Goal: Information Seeking & Learning: Find specific page/section

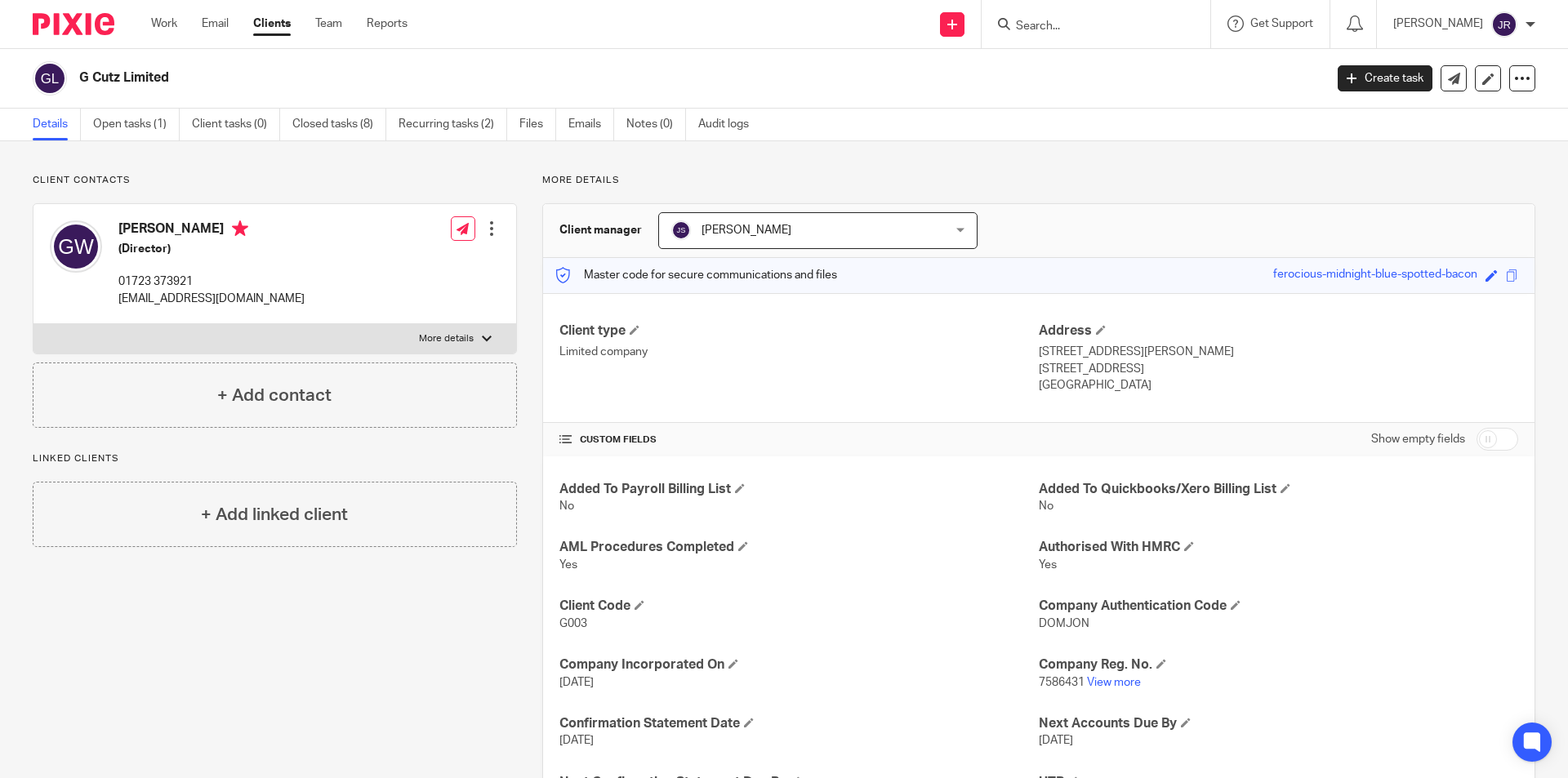
click at [1088, 22] on input "Search" at bounding box center [1088, 27] width 147 height 14
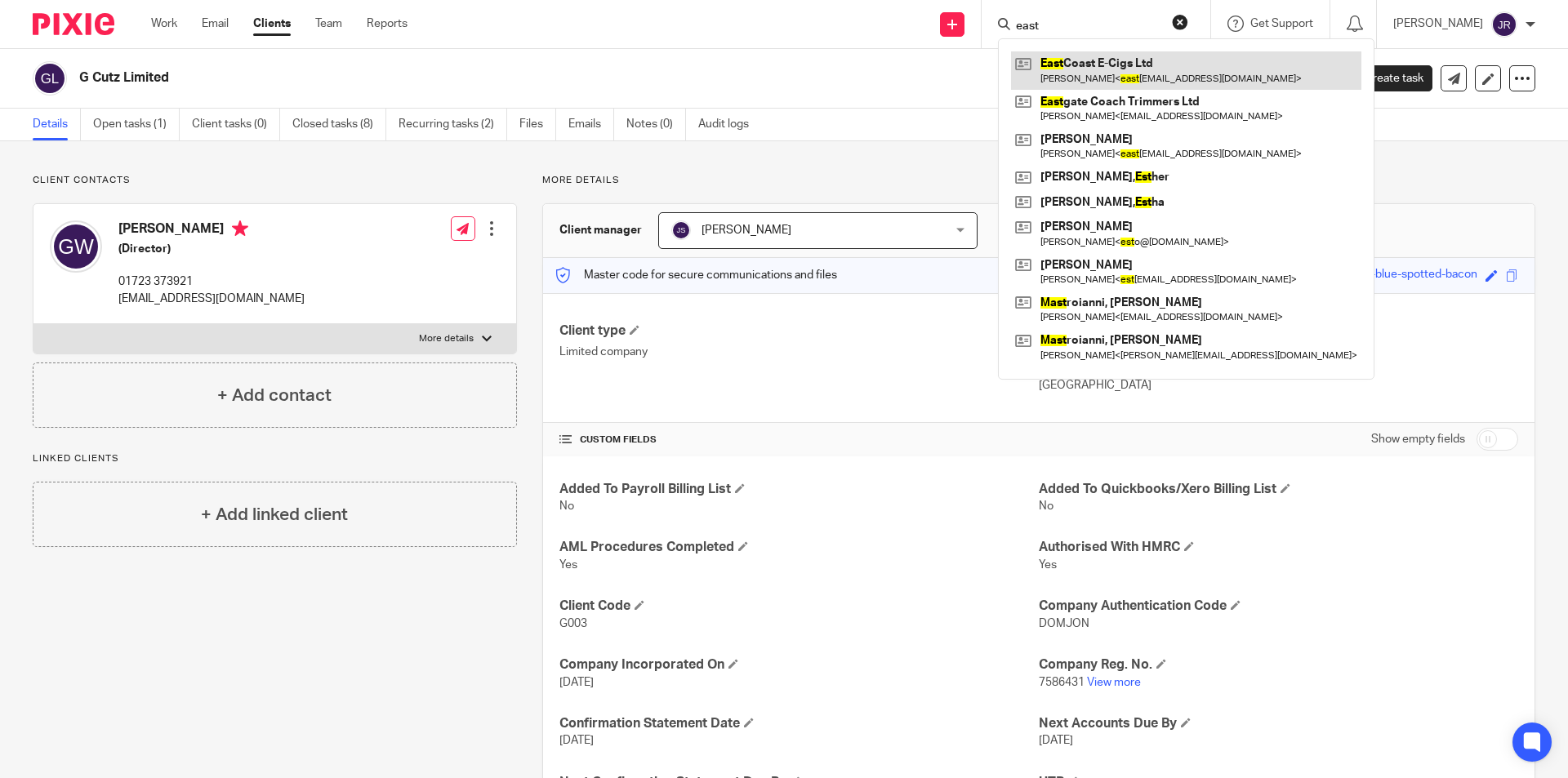
type input "east"
click at [1117, 86] on link at bounding box center [1186, 70] width 350 height 38
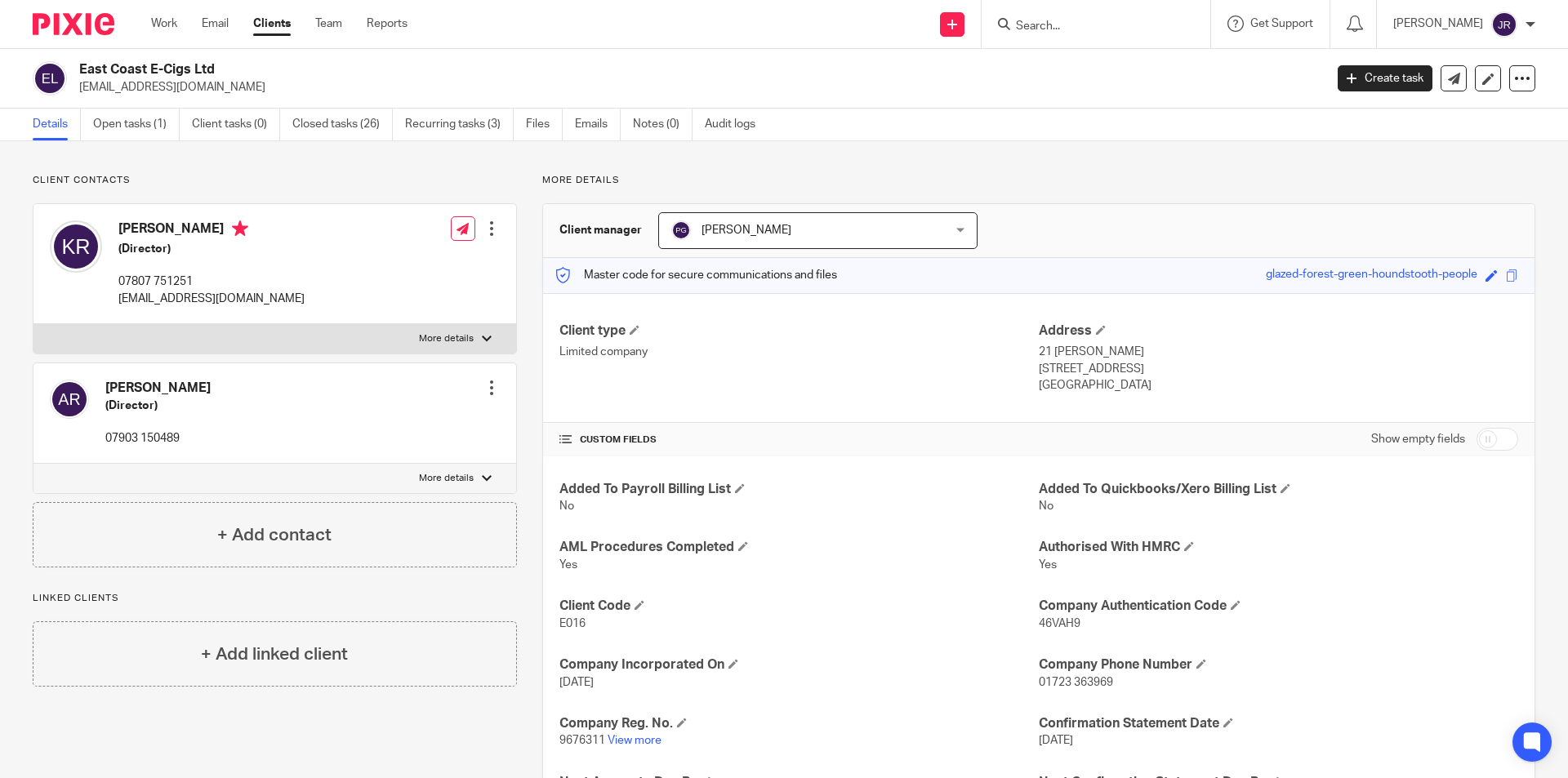
click at [1087, 25] on input "Search" at bounding box center [1088, 27] width 147 height 14
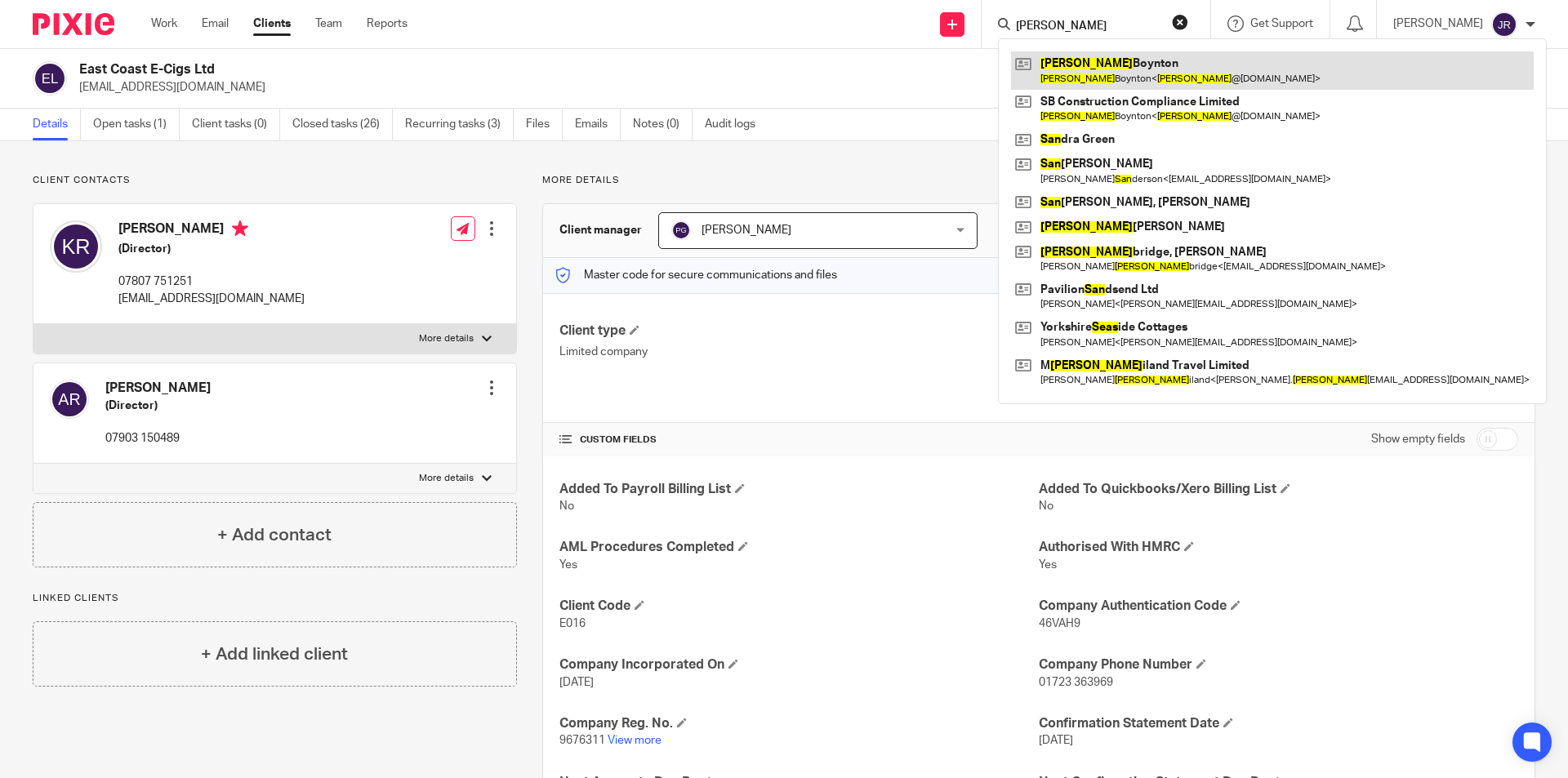
type input "sean"
click at [1176, 87] on link at bounding box center [1272, 70] width 523 height 38
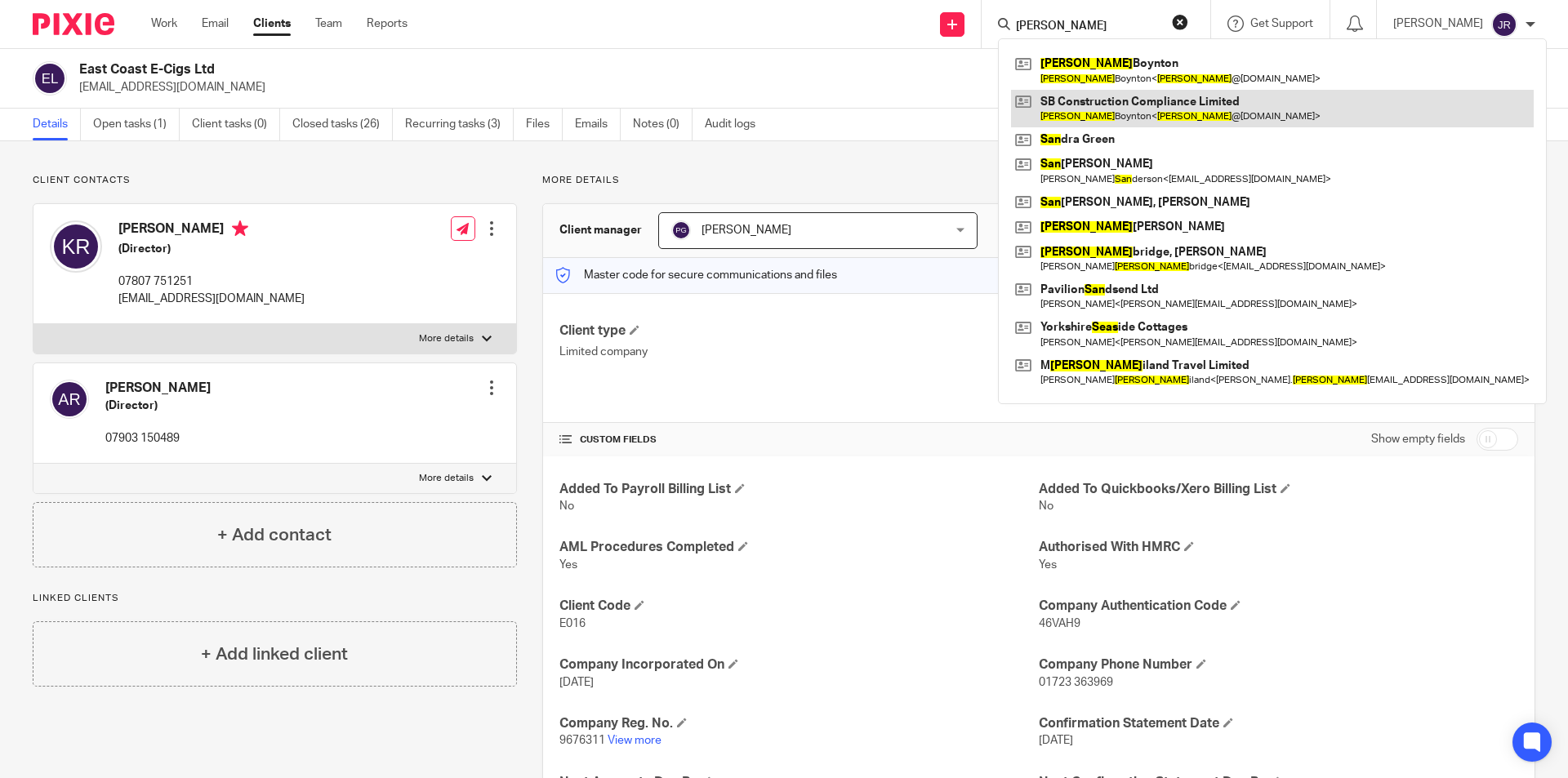
click at [1172, 107] on link at bounding box center [1272, 108] width 523 height 38
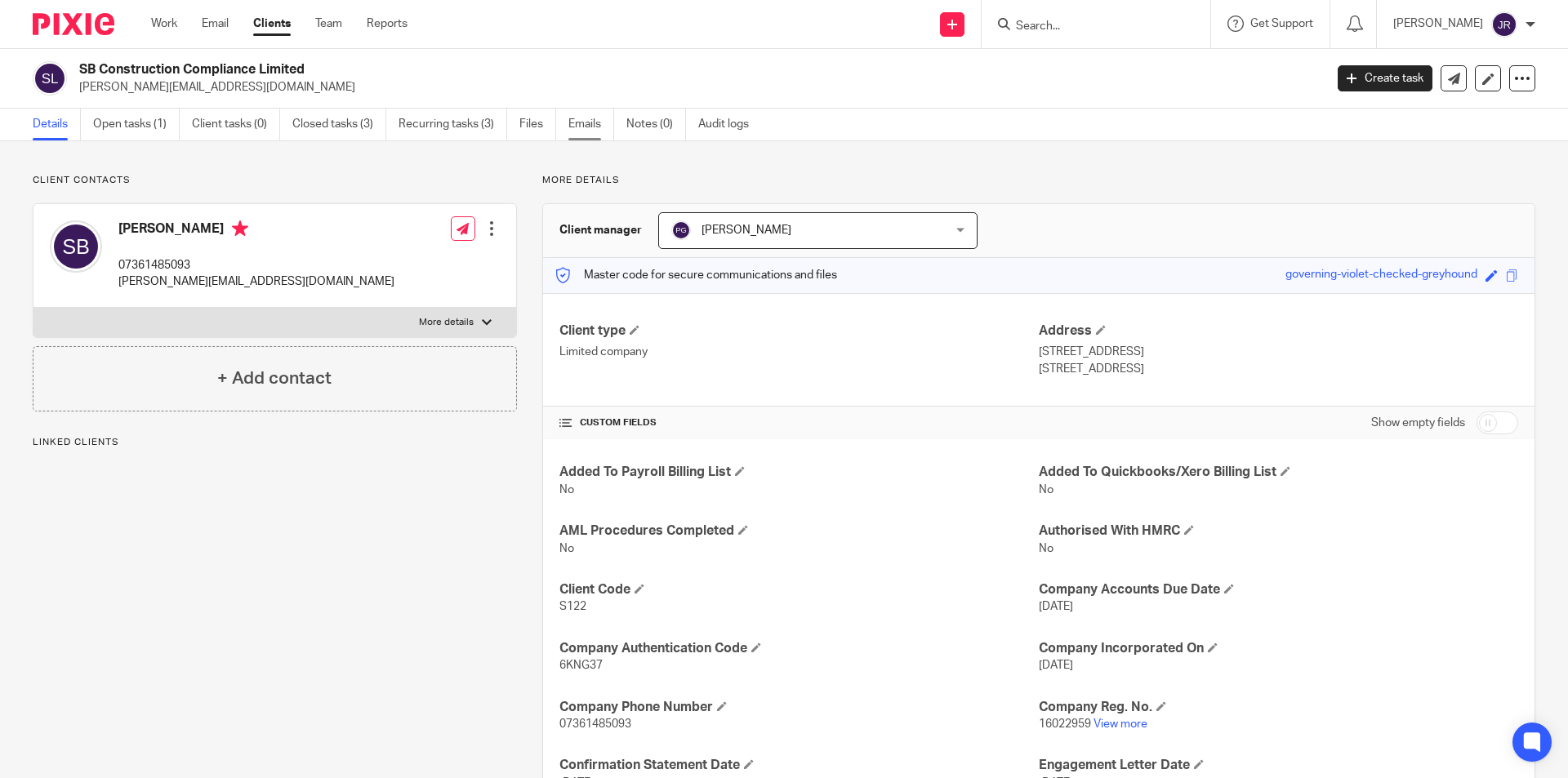
click at [581, 117] on link "Emails" at bounding box center [591, 124] width 46 height 32
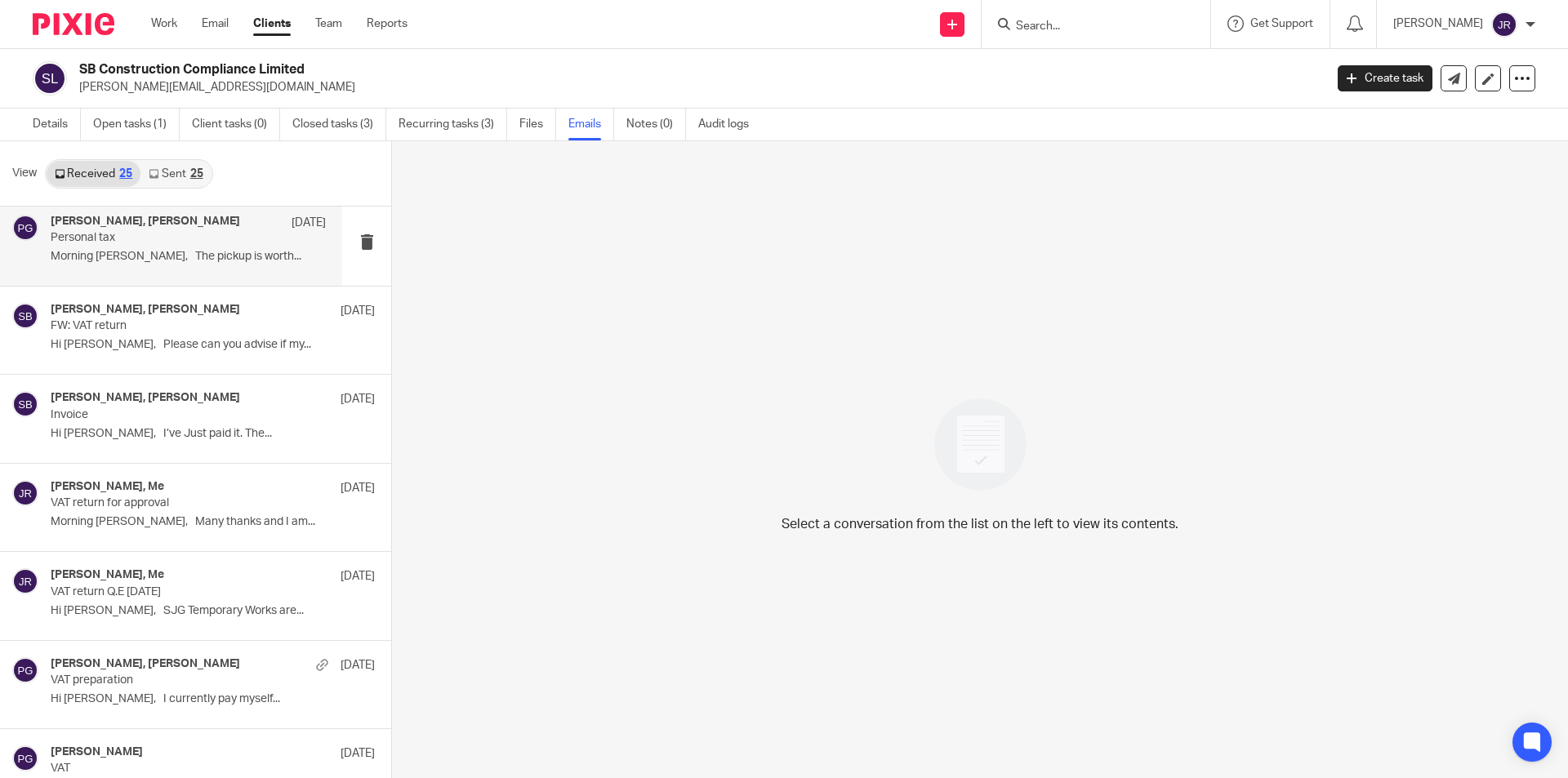
scroll to position [245, 0]
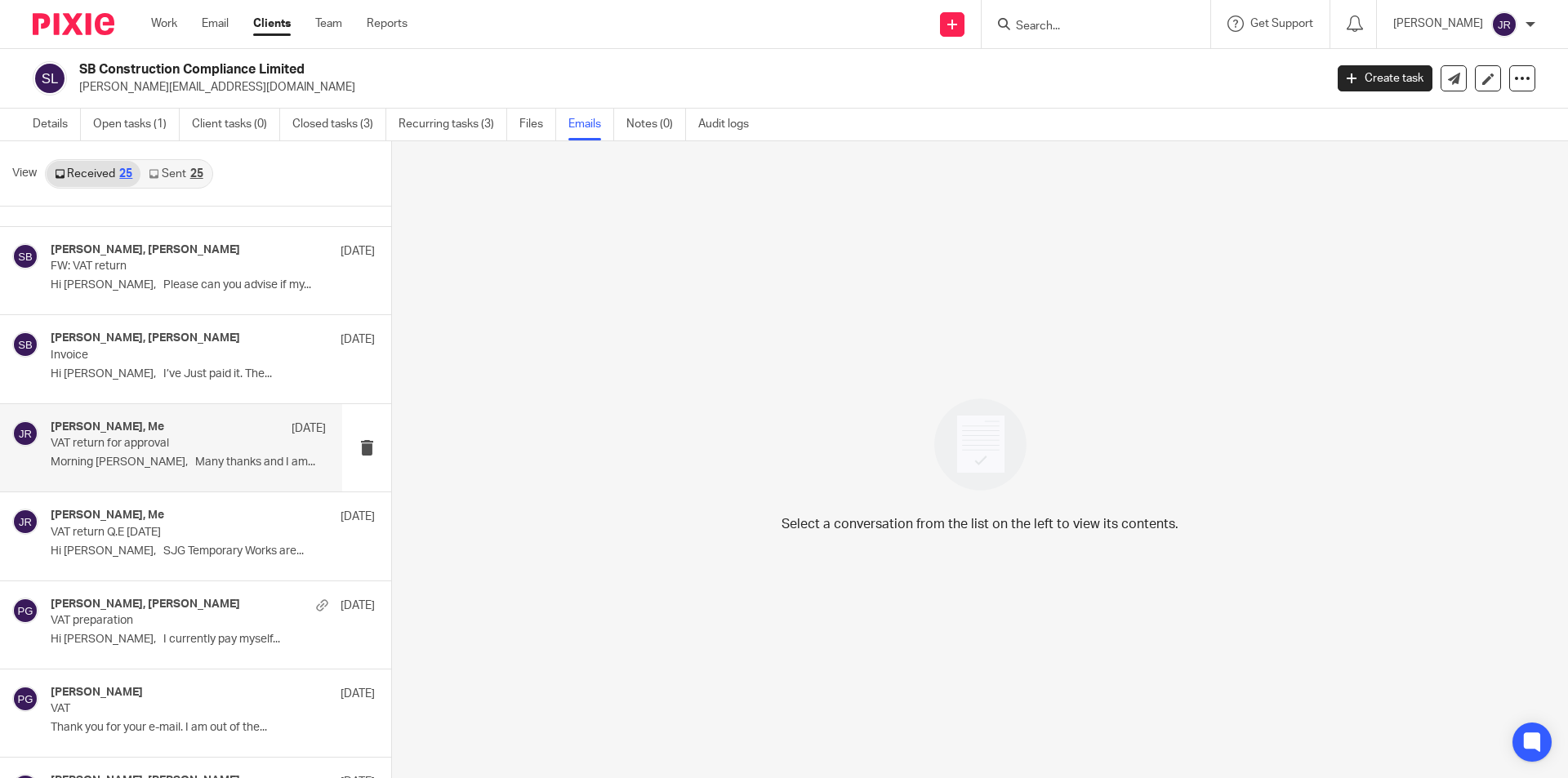
click at [182, 454] on div "Sean Boynton, Me 16 May VAT return for approval Morning Jithin, Many thanks and…" at bounding box center [188, 448] width 275 height 55
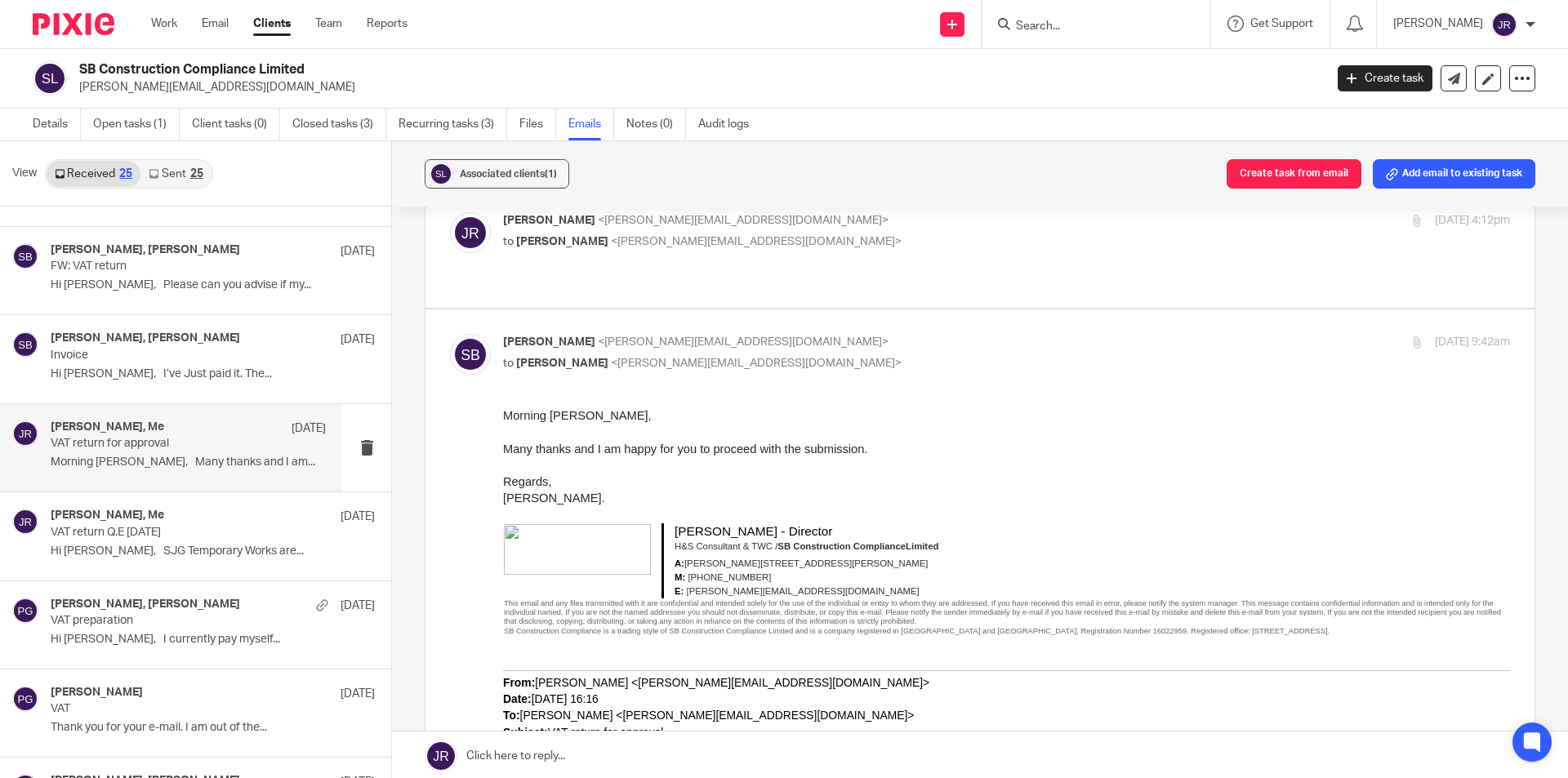
scroll to position [0, 0]
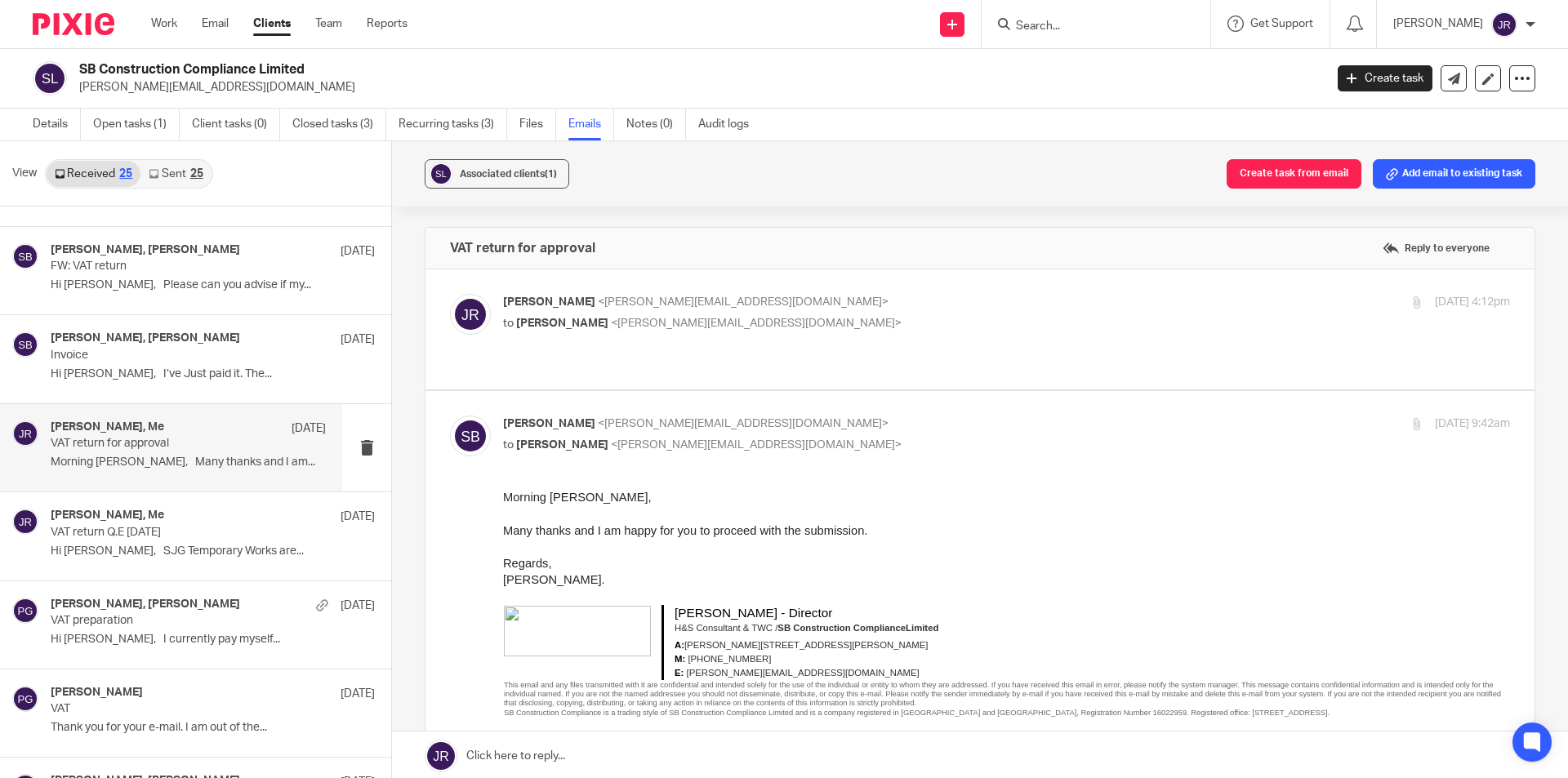
click at [754, 312] on div "Jithin Raj <jithin@janddaccountants.co.uk> to Sean Boynton <sean@sb-cc.co.uk>" at bounding box center [839, 312] width 672 height 38
checkbox input "true"
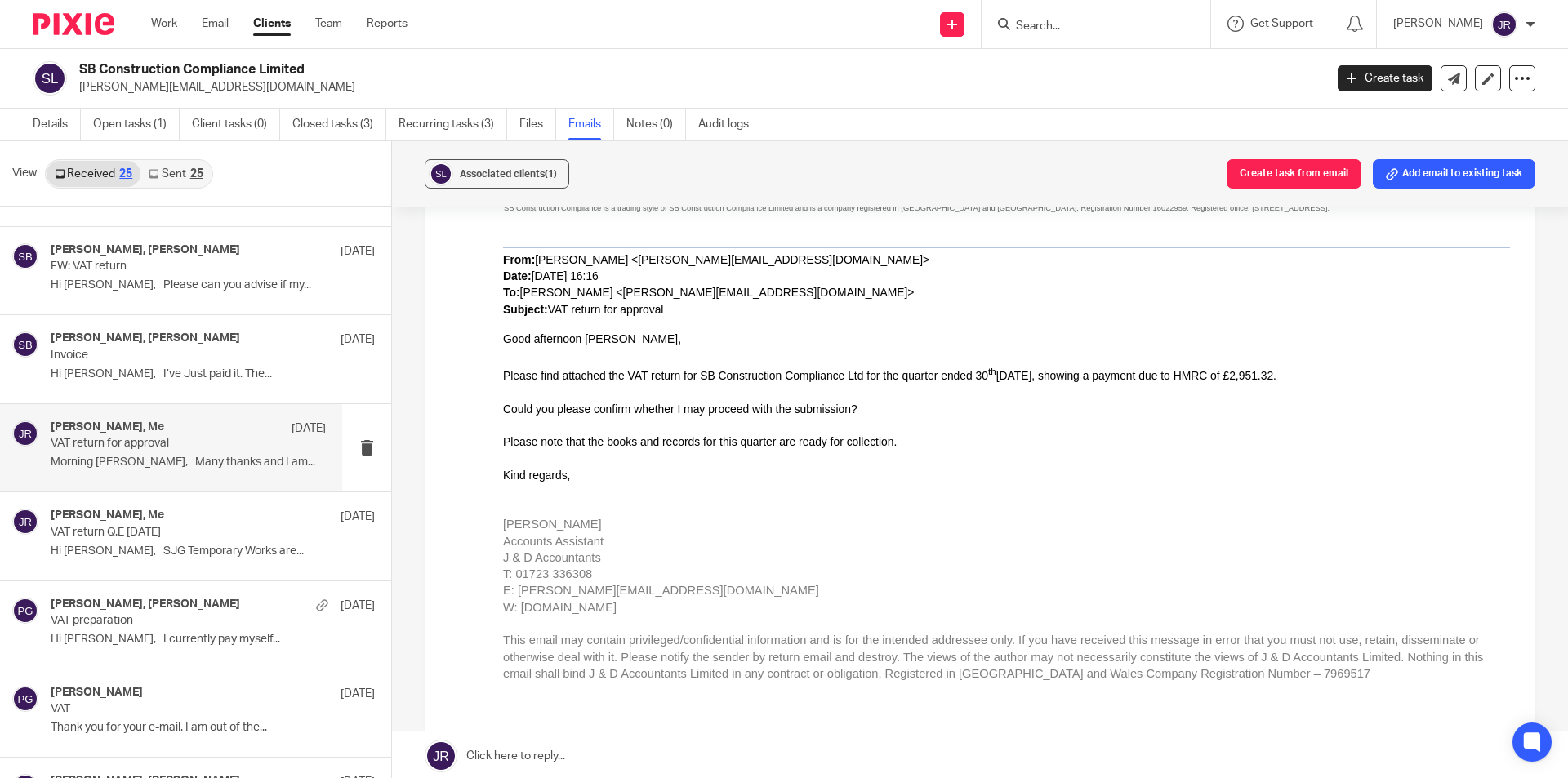
scroll to position [1029, 0]
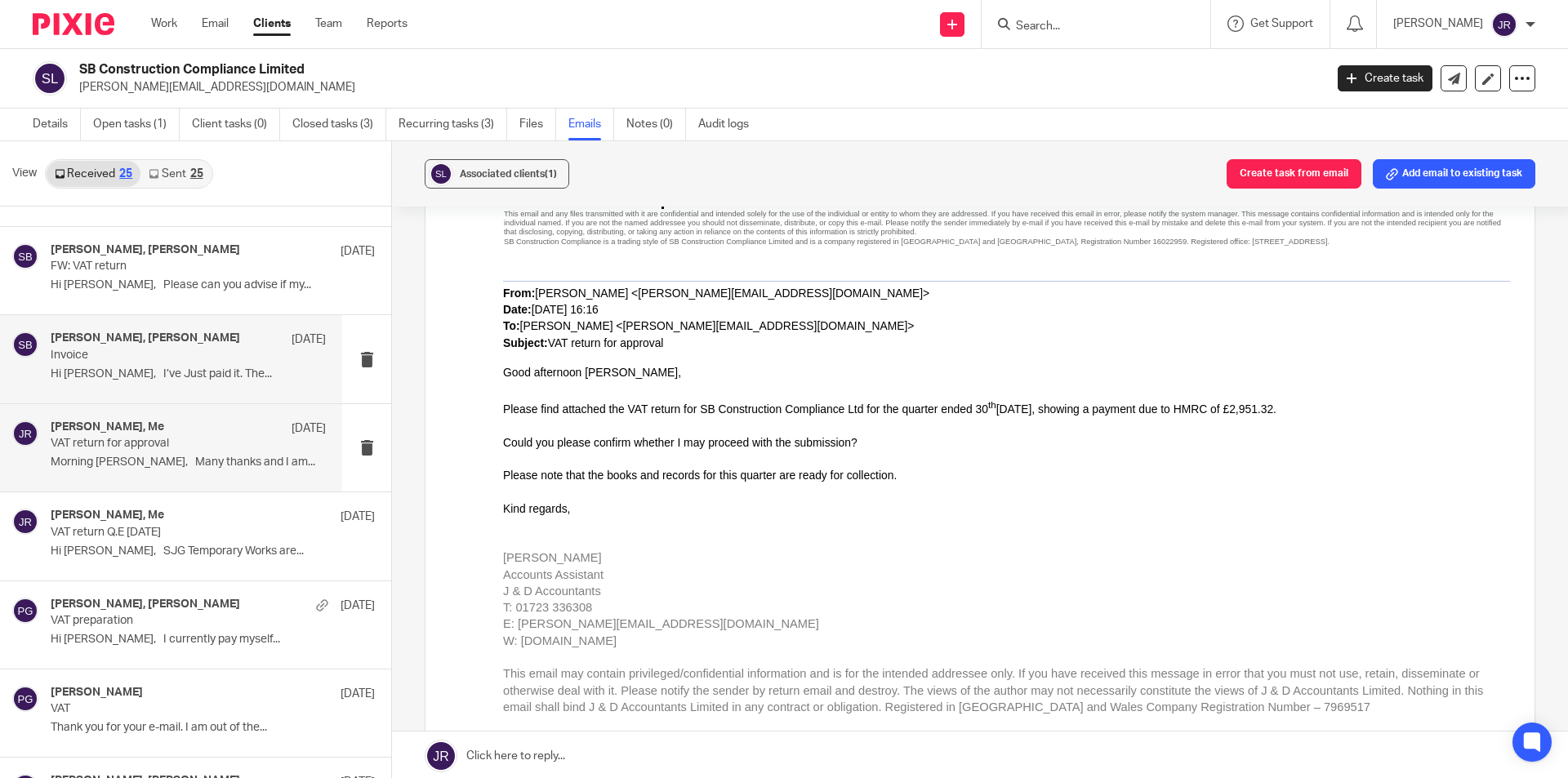
click at [186, 380] on p "Hi Philip, I’ve Just paid it. The..." at bounding box center [188, 374] width 275 height 14
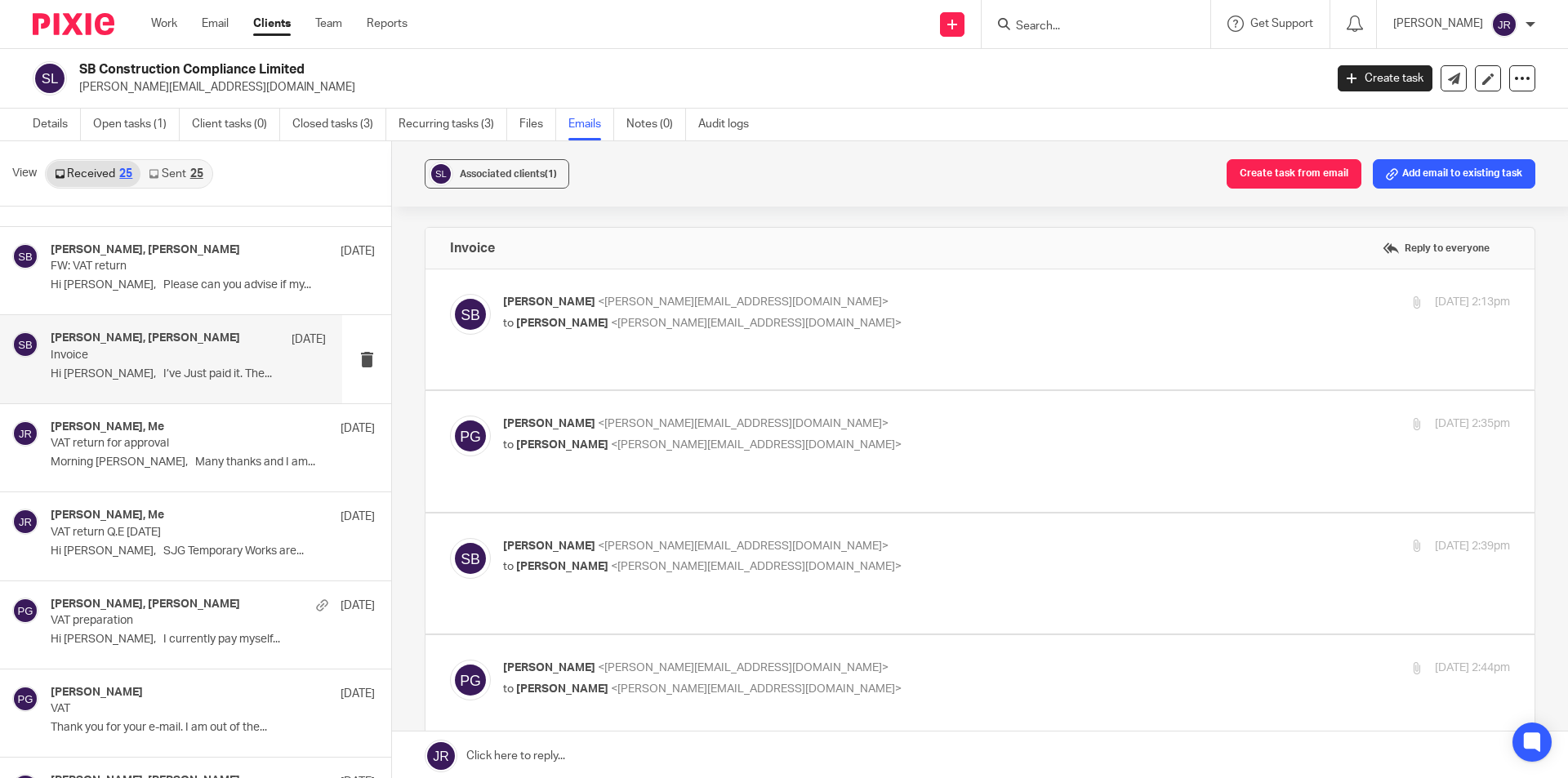
scroll to position [0, 0]
click at [172, 517] on div "Sean Boynton, Me 15 May" at bounding box center [188, 517] width 275 height 16
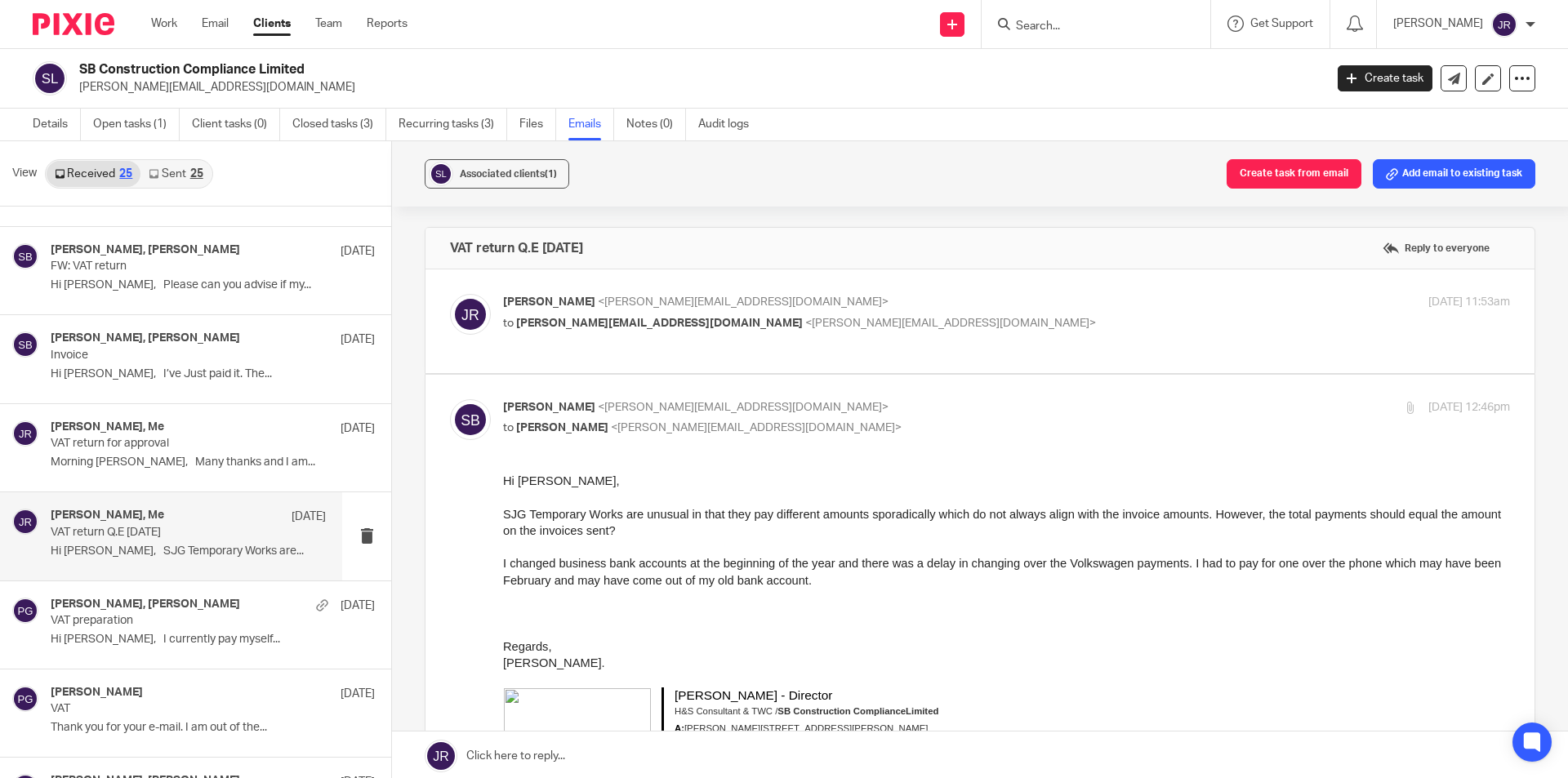
click at [767, 318] on p "to sean@sb-cc.co.uk <sean@sb-cc.co.uk>" at bounding box center [839, 323] width 672 height 17
checkbox input "true"
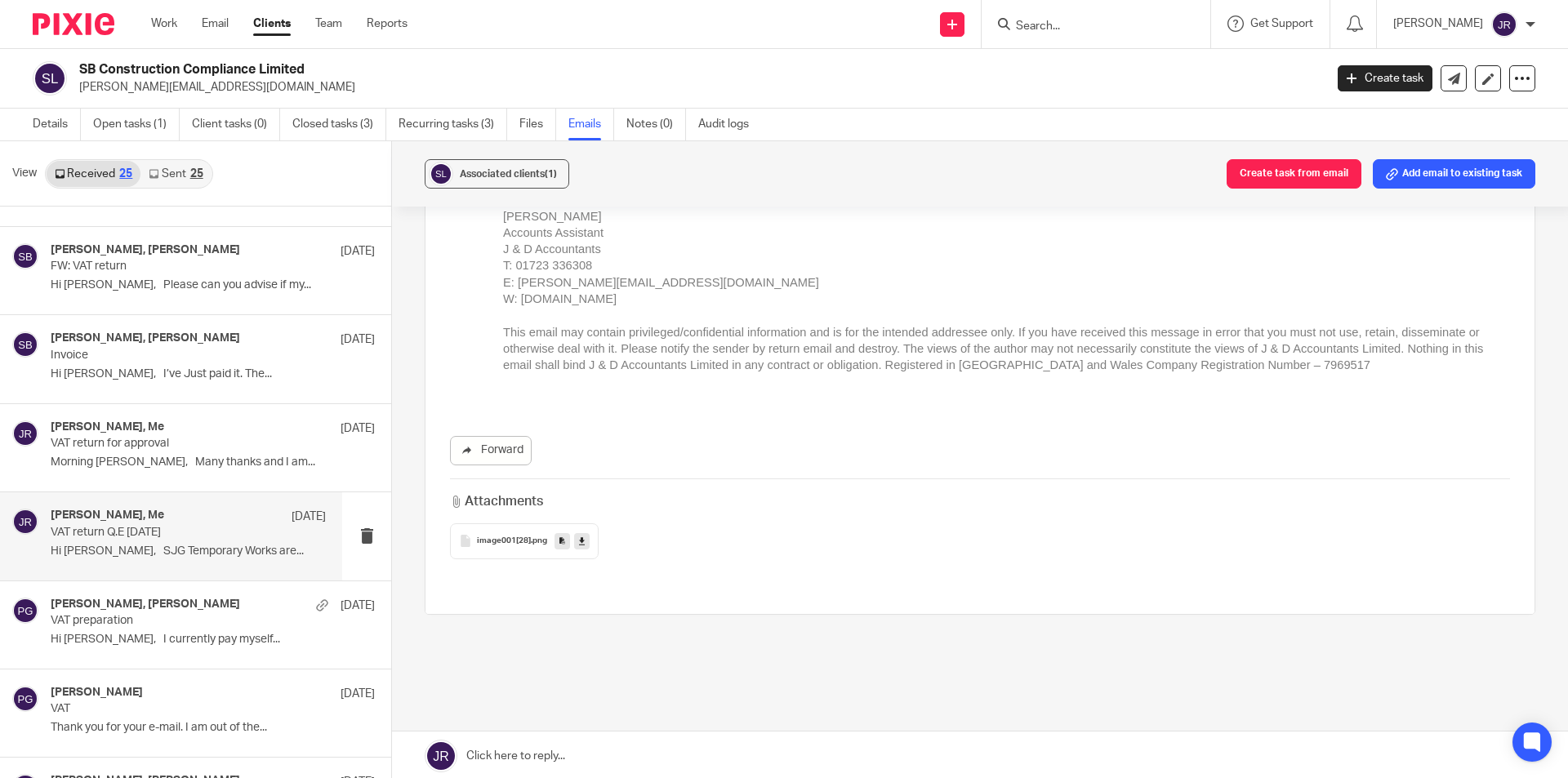
scroll to position [1521, 0]
click at [161, 432] on div "Sean Boynton, Me 16 May" at bounding box center [188, 429] width 275 height 16
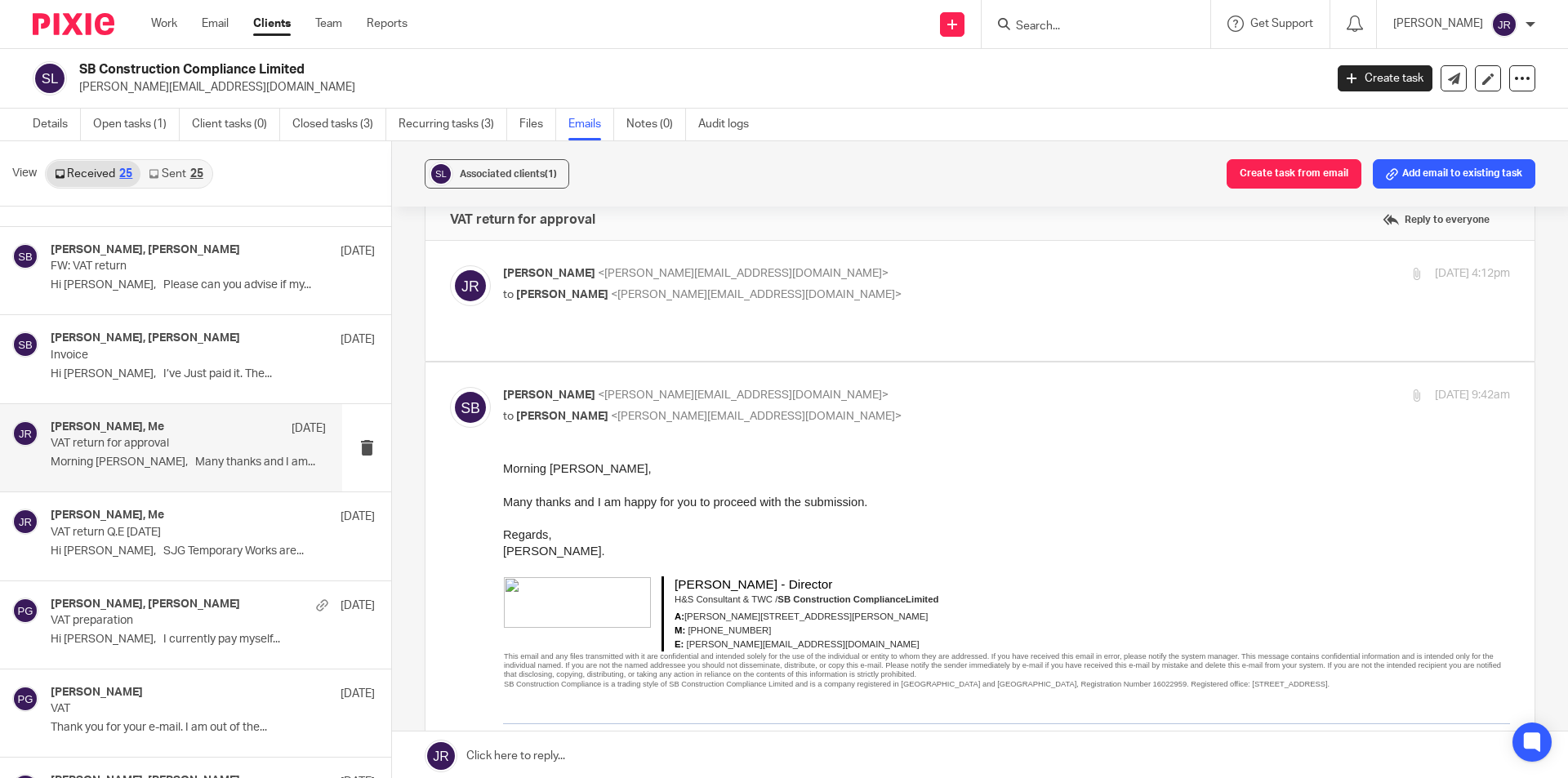
scroll to position [0, 0]
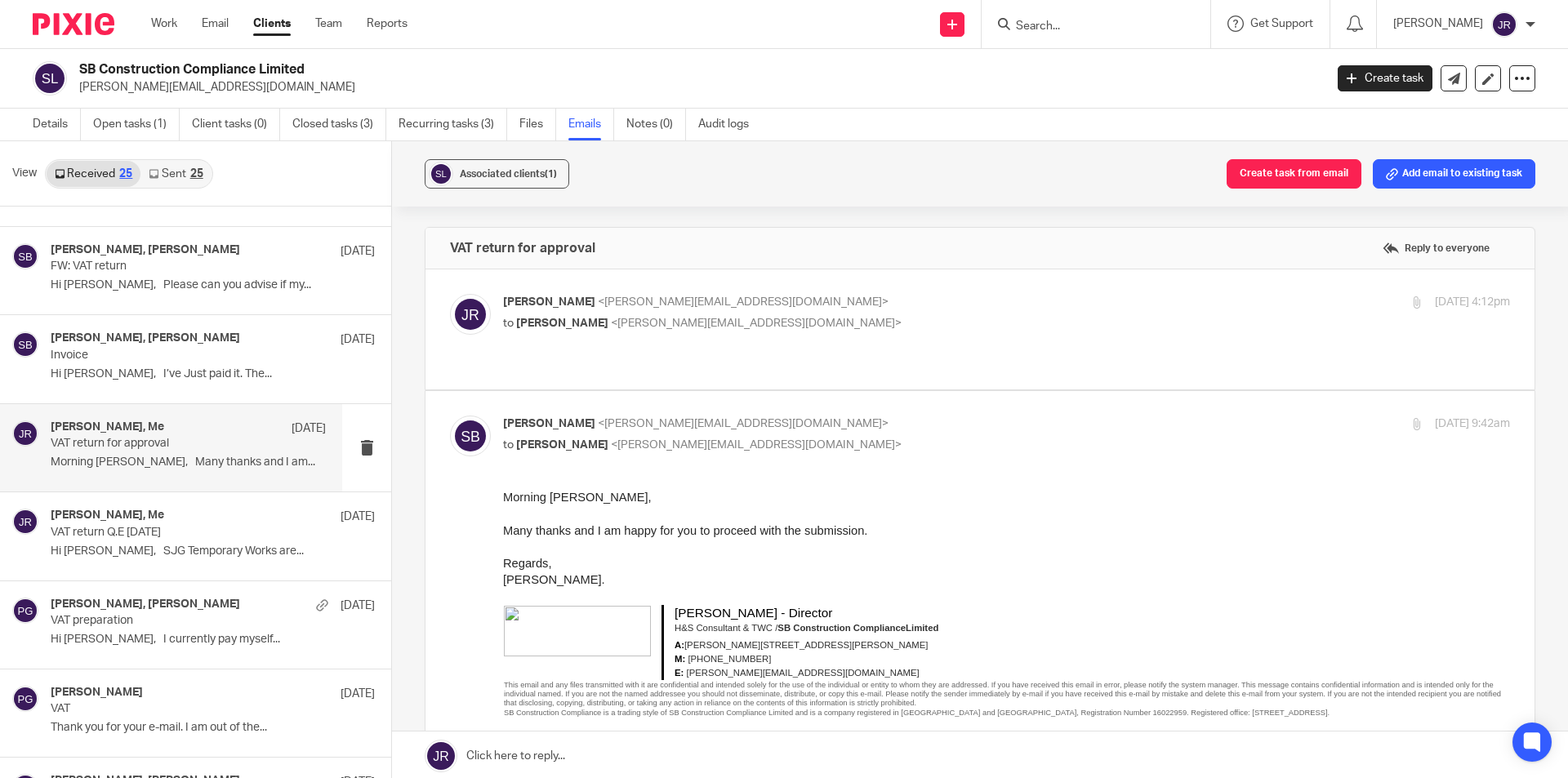
click at [740, 344] on label at bounding box center [980, 329] width 1110 height 120
click at [450, 294] on input "checkbox" at bounding box center [450, 293] width 1 height 1
checkbox input "true"
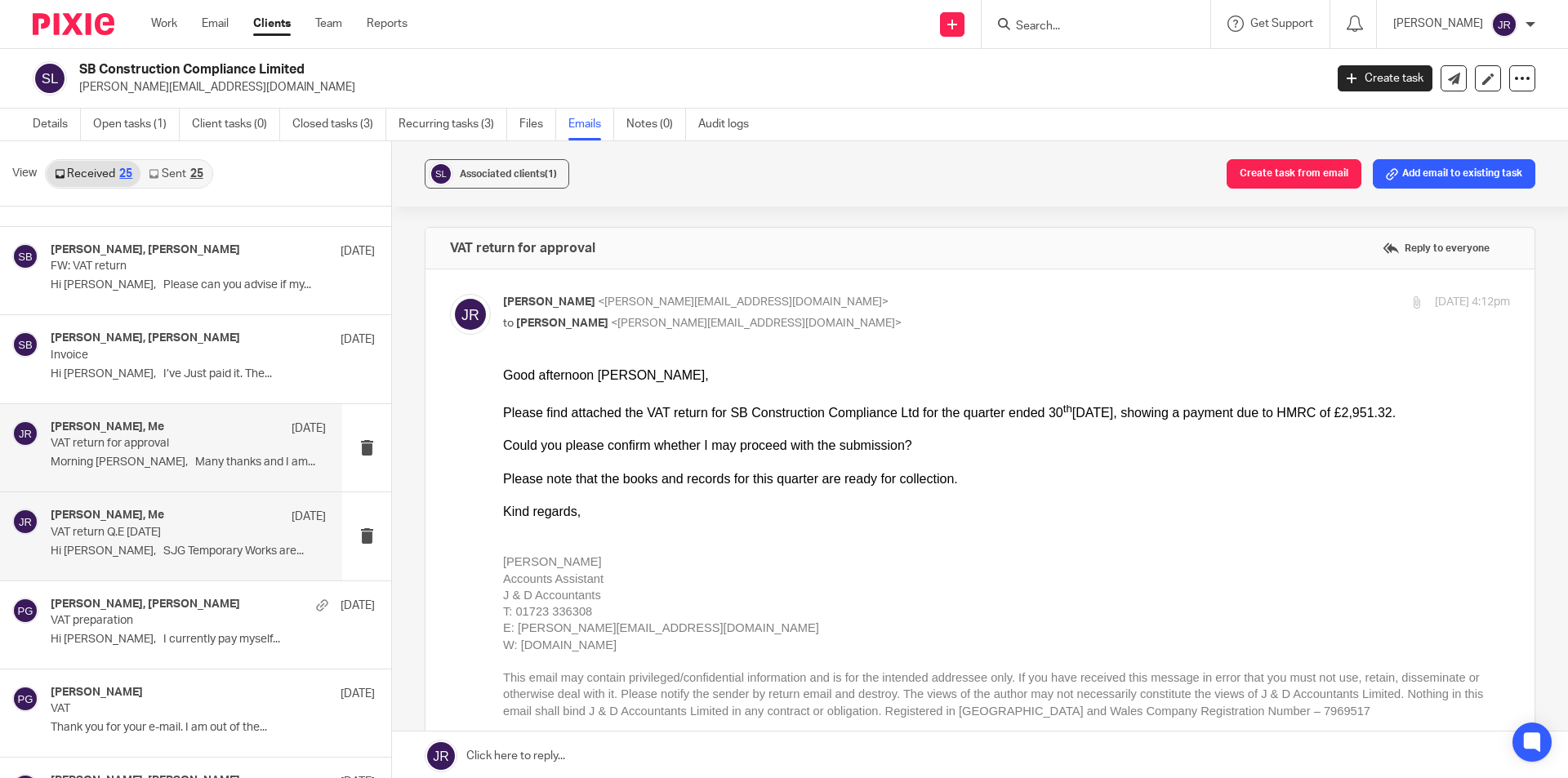
click at [141, 527] on p "VAT return Q.E April 2025" at bounding box center [161, 533] width 220 height 14
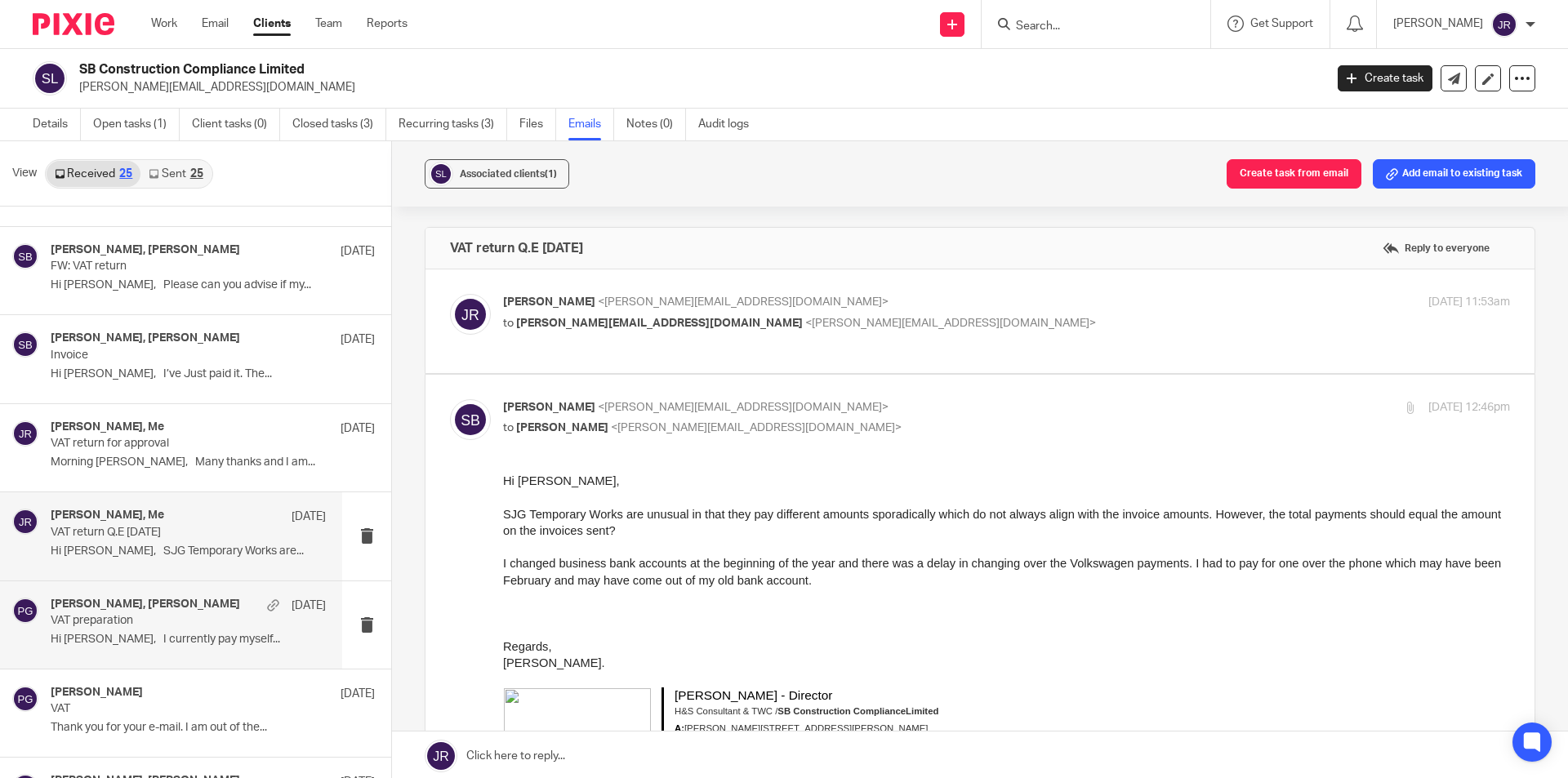
click at [193, 605] on h4 "Philip Green, Sean Boynton" at bounding box center [146, 605] width 190 height 14
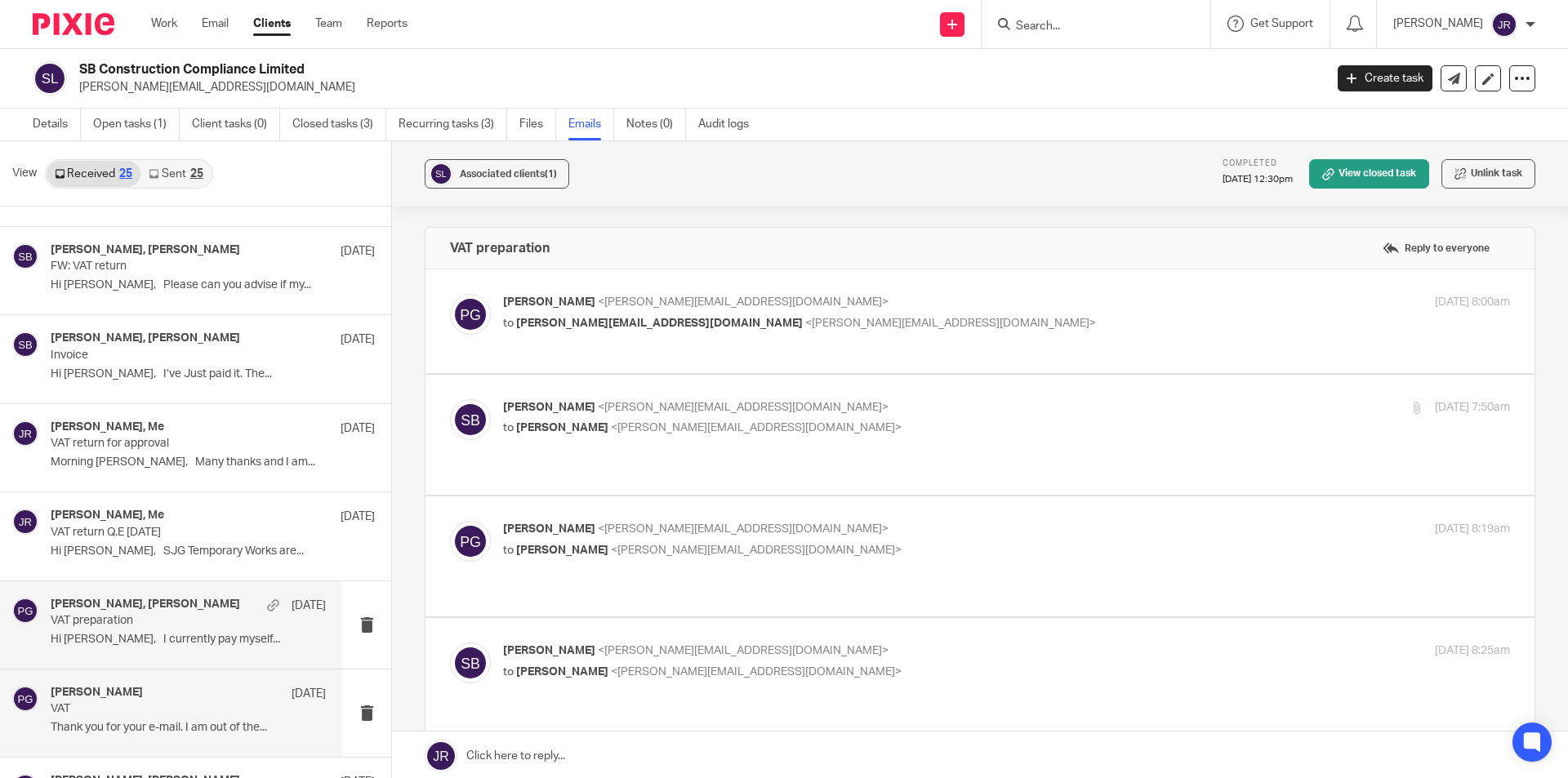
click at [159, 694] on div "Philip Green 6 May" at bounding box center [188, 694] width 275 height 16
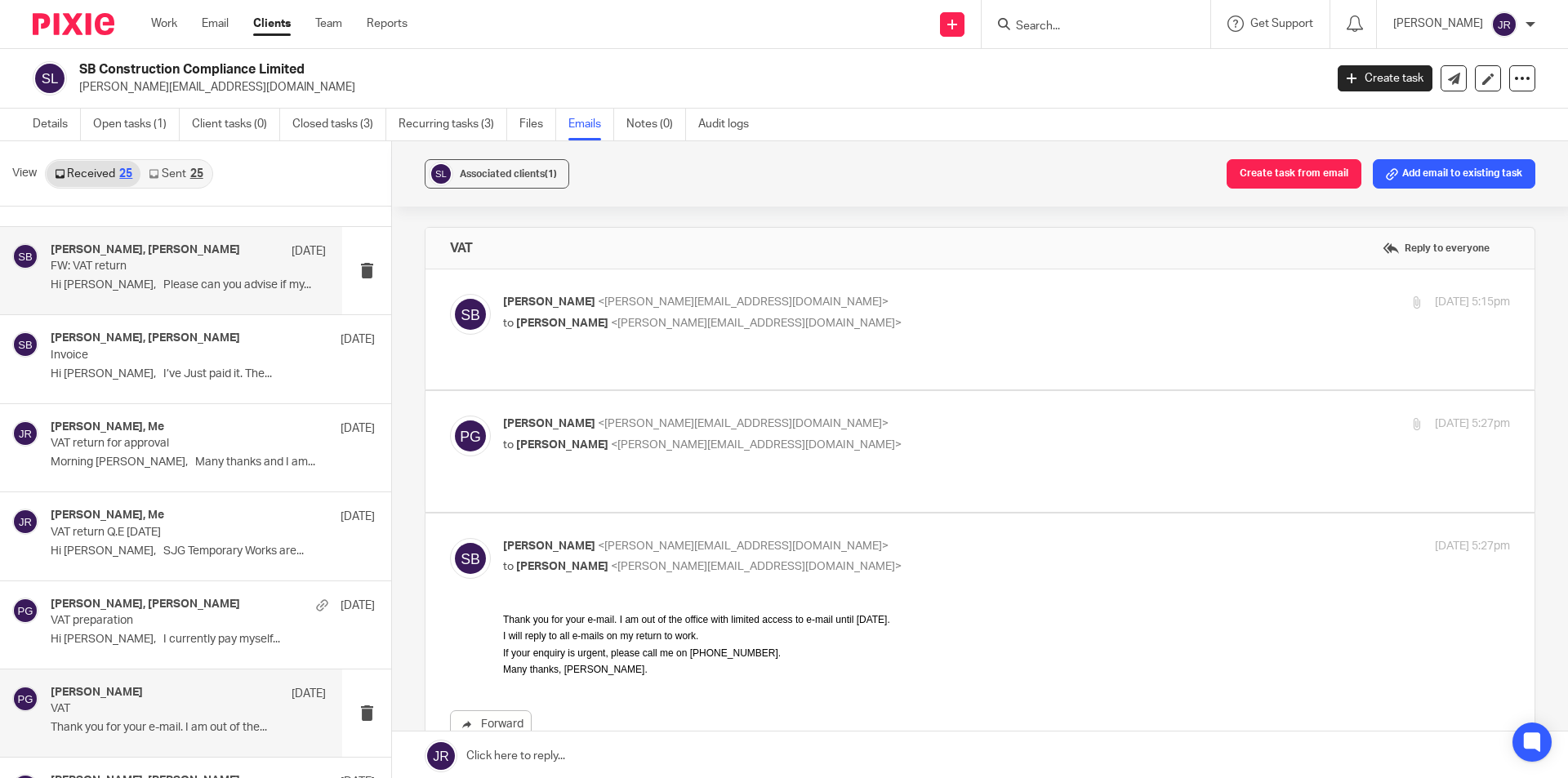
click at [219, 274] on div "Philip Green, Sean Boynton 22 May FW: VAT return Hi Philip, Please can you advi…" at bounding box center [188, 270] width 275 height 55
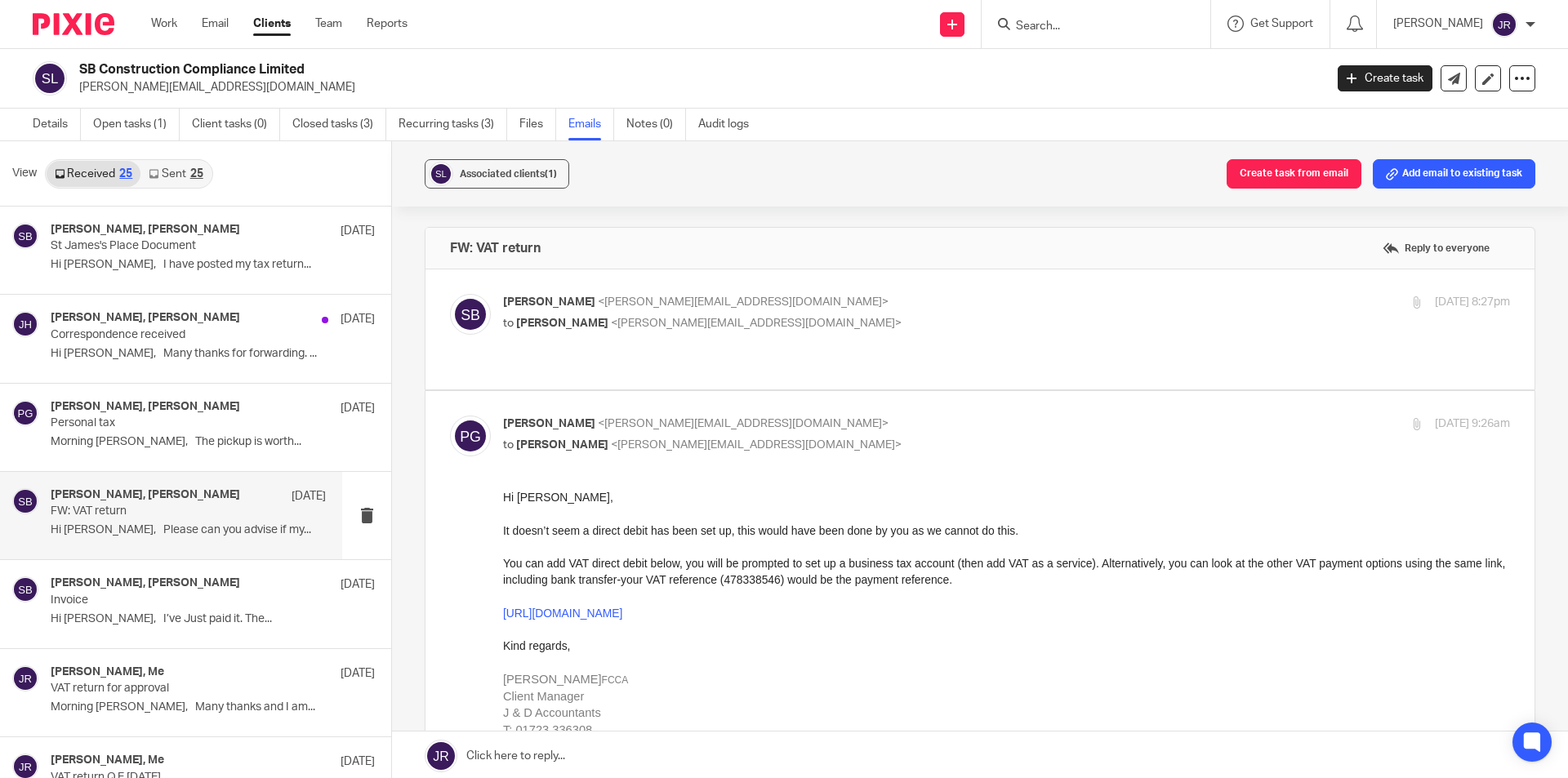
click at [1099, 20] on input "Search" at bounding box center [1088, 27] width 147 height 14
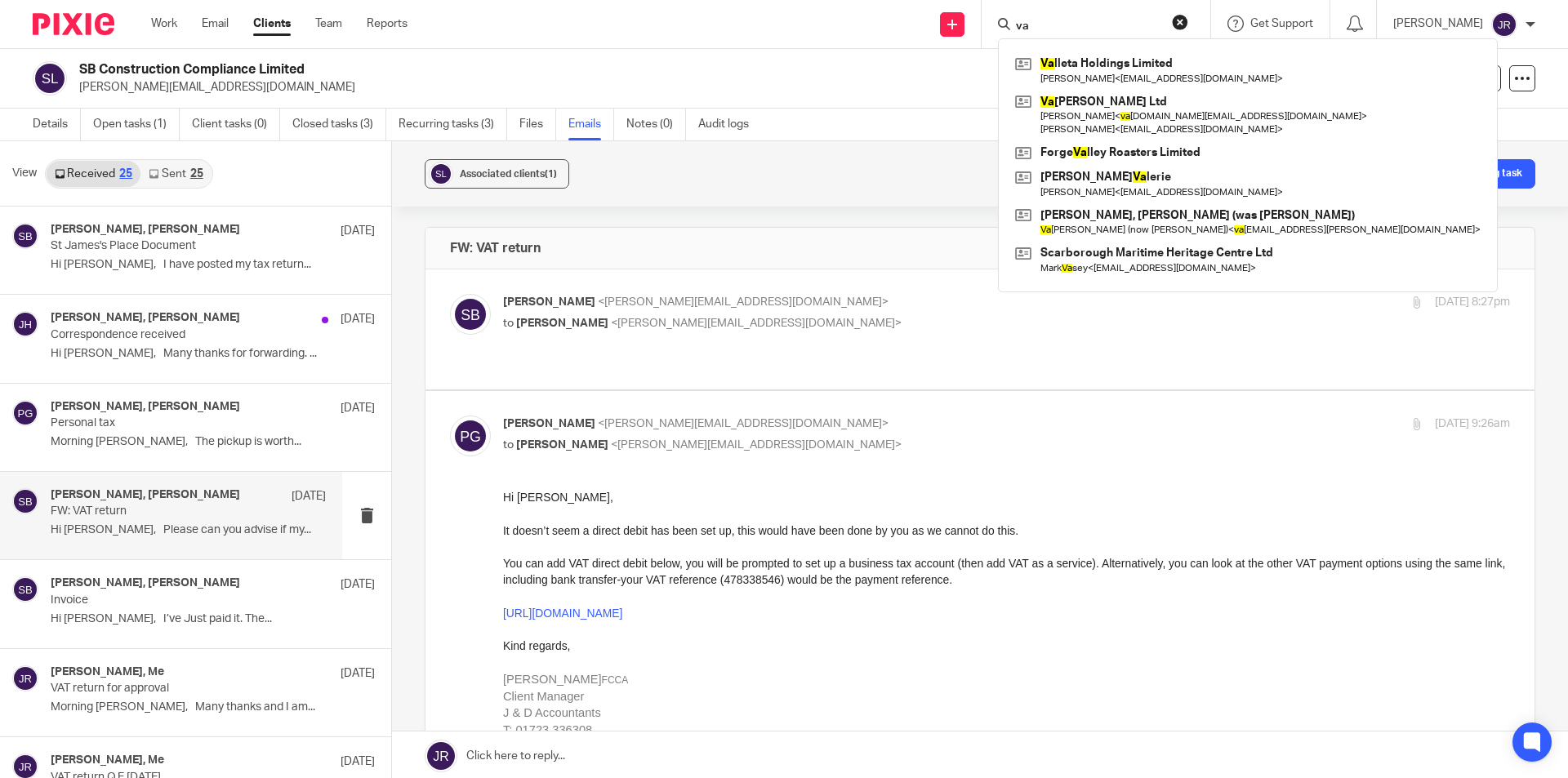
type input "v"
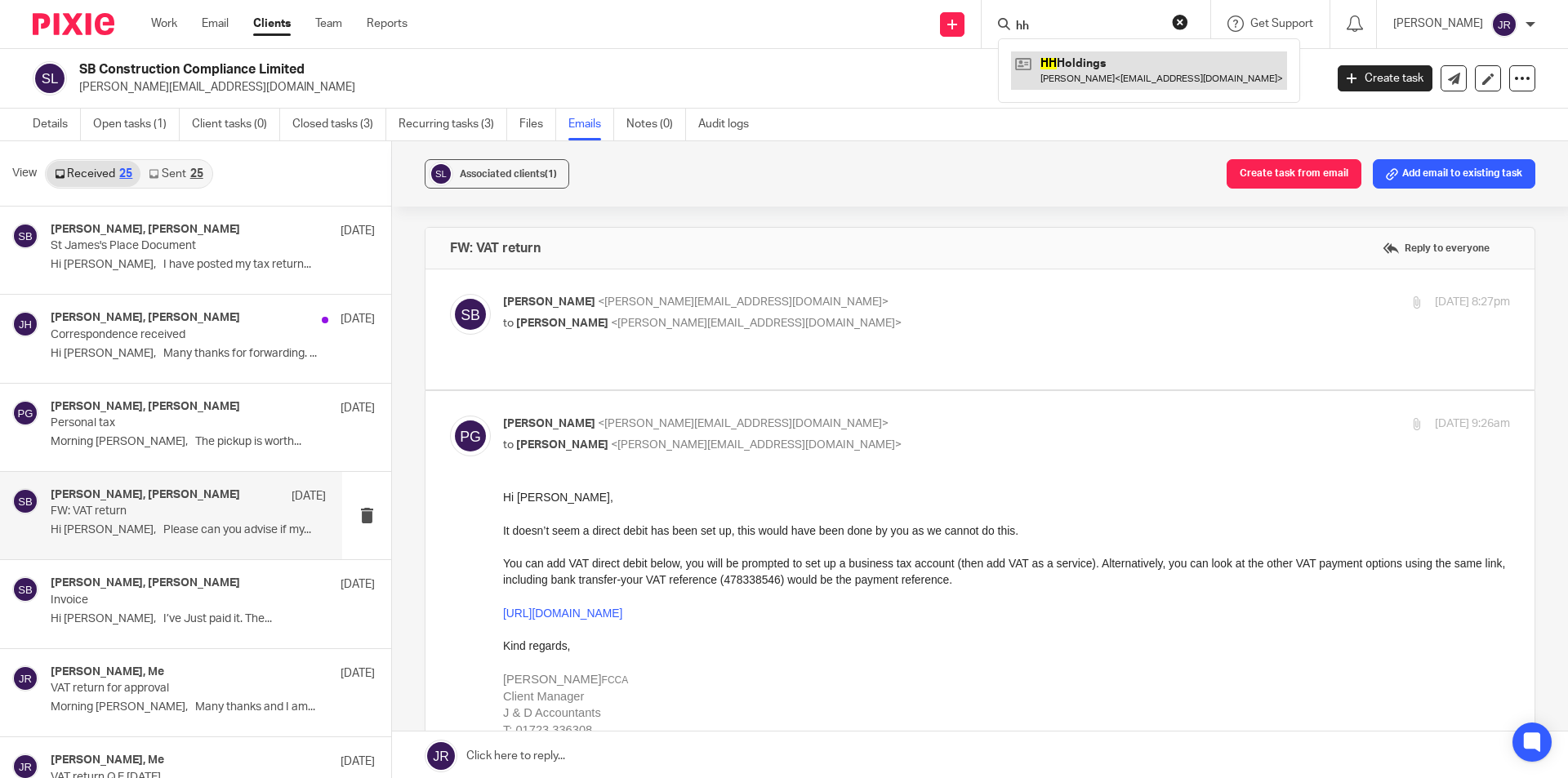
type input "hh"
click at [1104, 86] on link at bounding box center [1149, 70] width 276 height 38
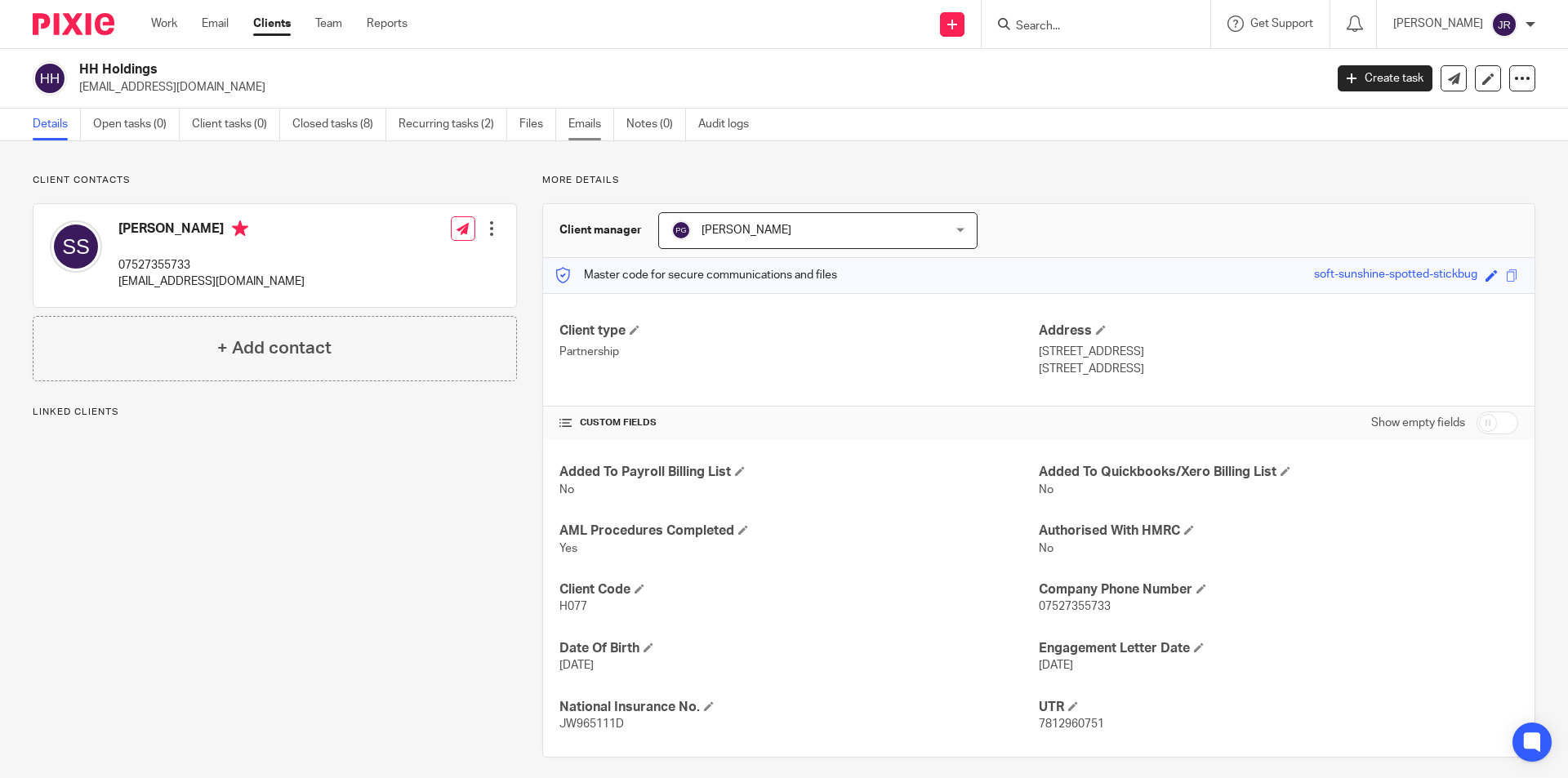
click at [584, 113] on link "Emails" at bounding box center [591, 124] width 46 height 32
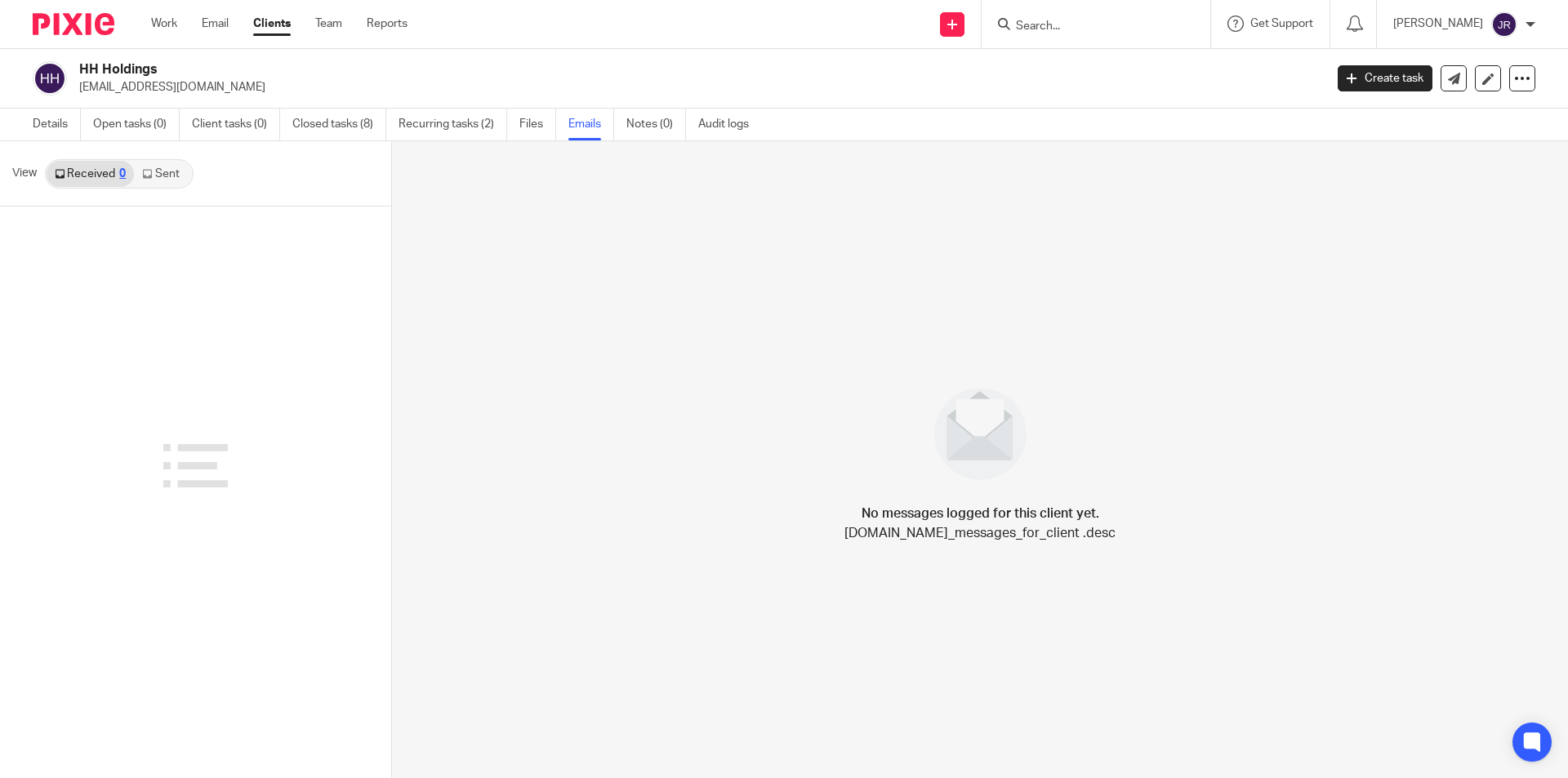
click at [1136, 29] on input "Search" at bounding box center [1088, 27] width 147 height 14
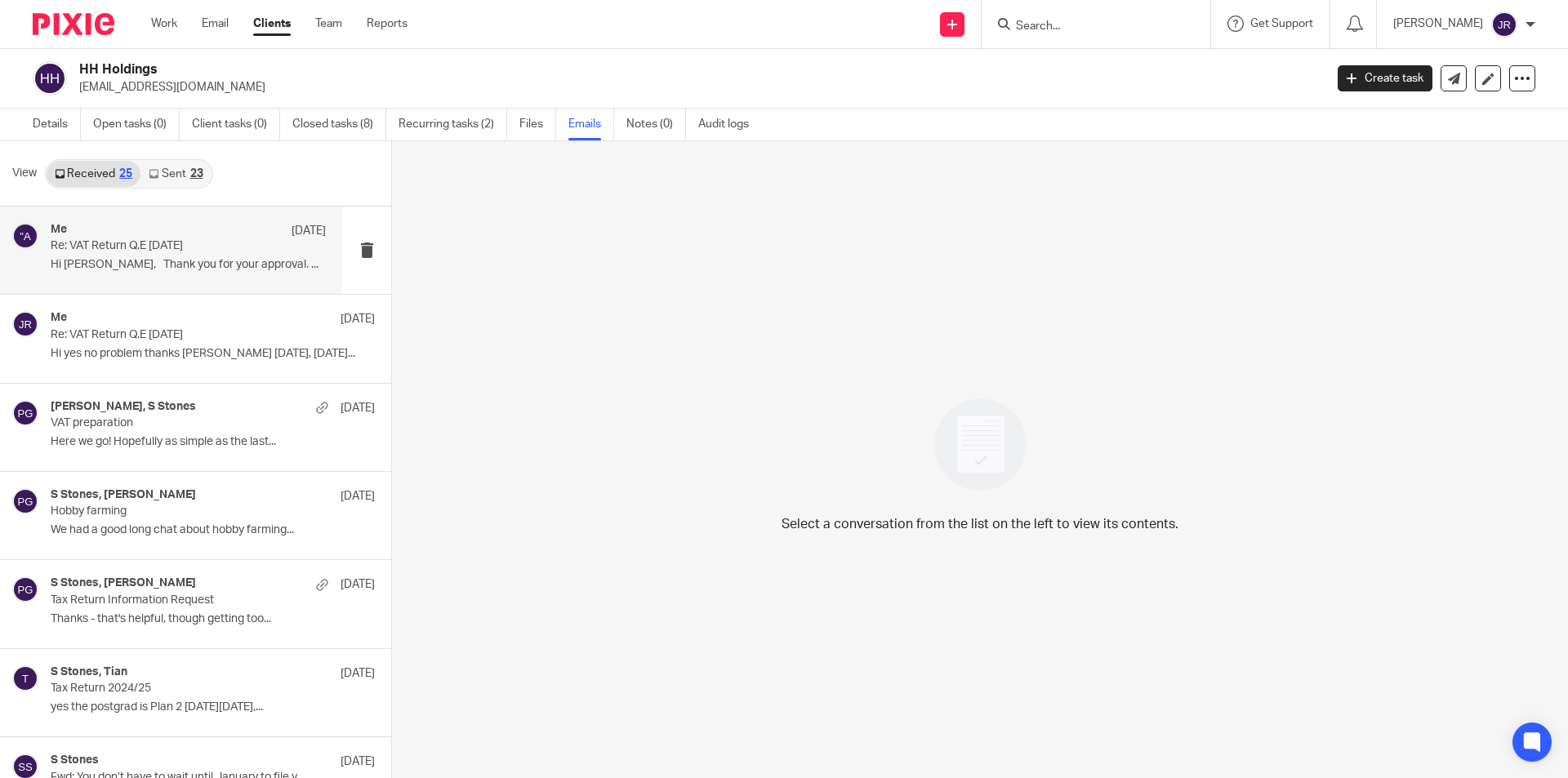
click at [180, 265] on p "Hi Sam, Thank you for your approval. ..." at bounding box center [188, 265] width 275 height 14
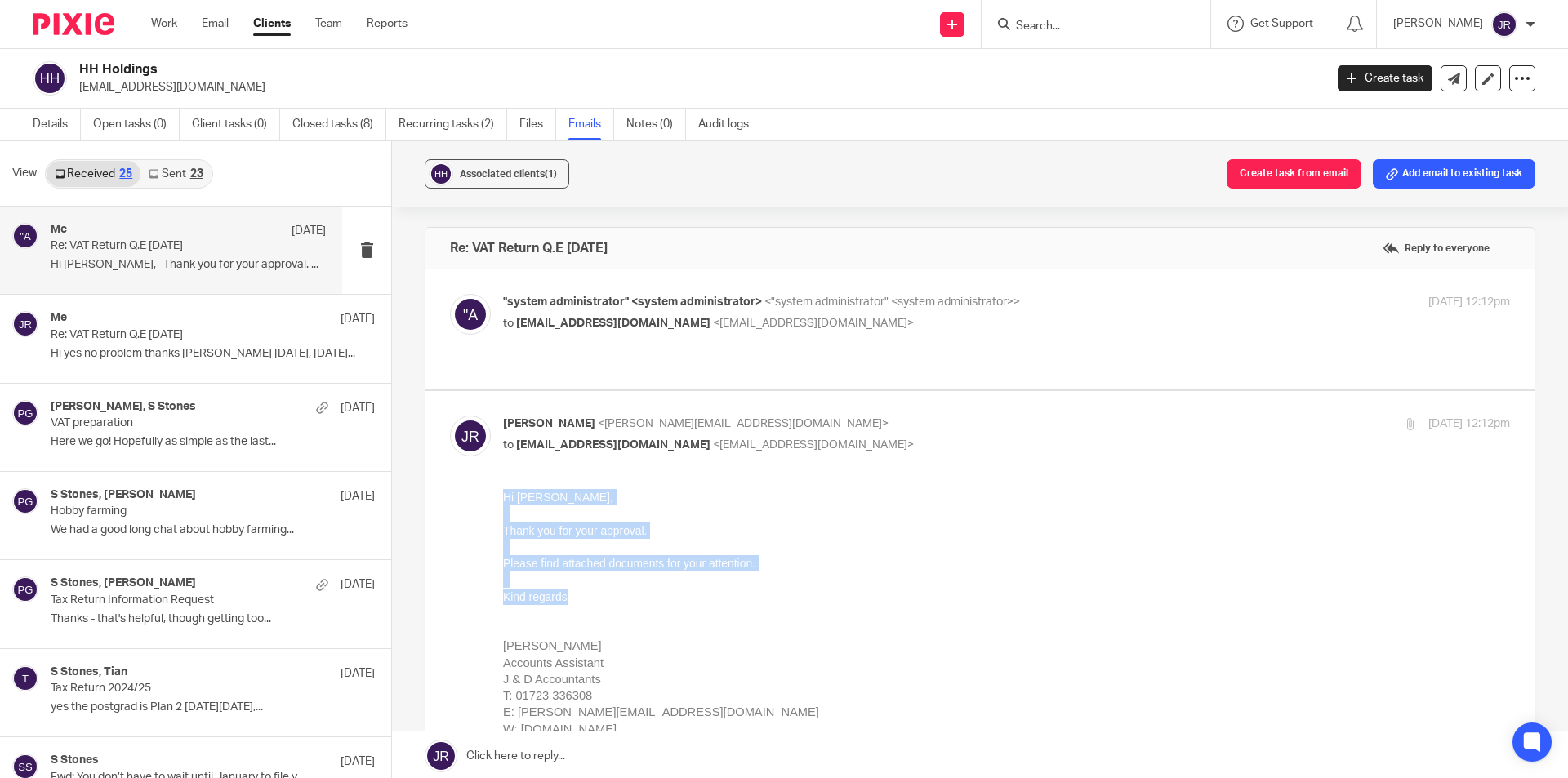
drag, startPoint x: 504, startPoint y: 494, endPoint x: 577, endPoint y: 592, distance: 122.2
copy div "Hi Sam, Thank you for your approval. Please find attached documents for your at…"
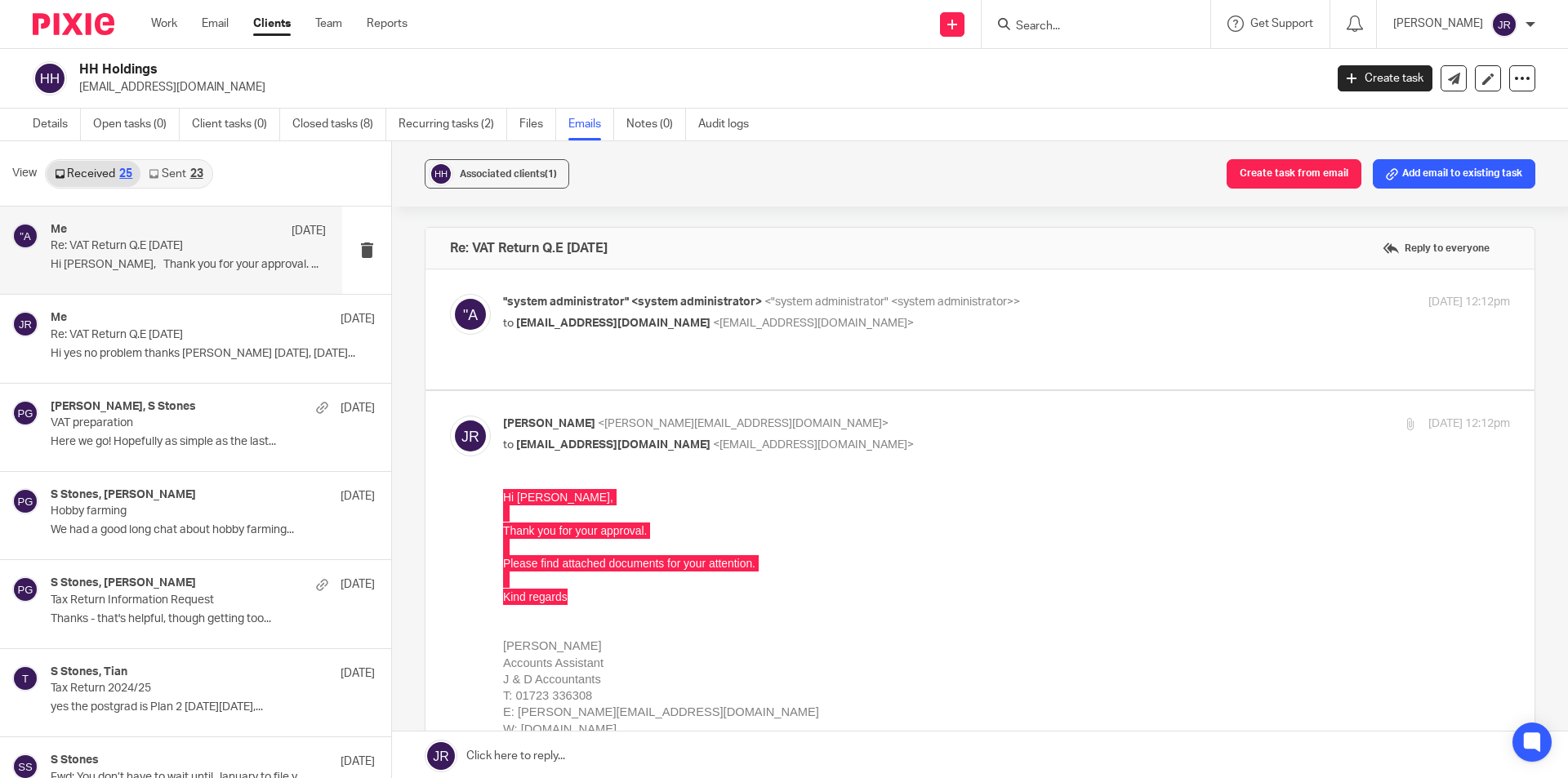
click at [1118, 21] on input "Search" at bounding box center [1088, 27] width 147 height 14
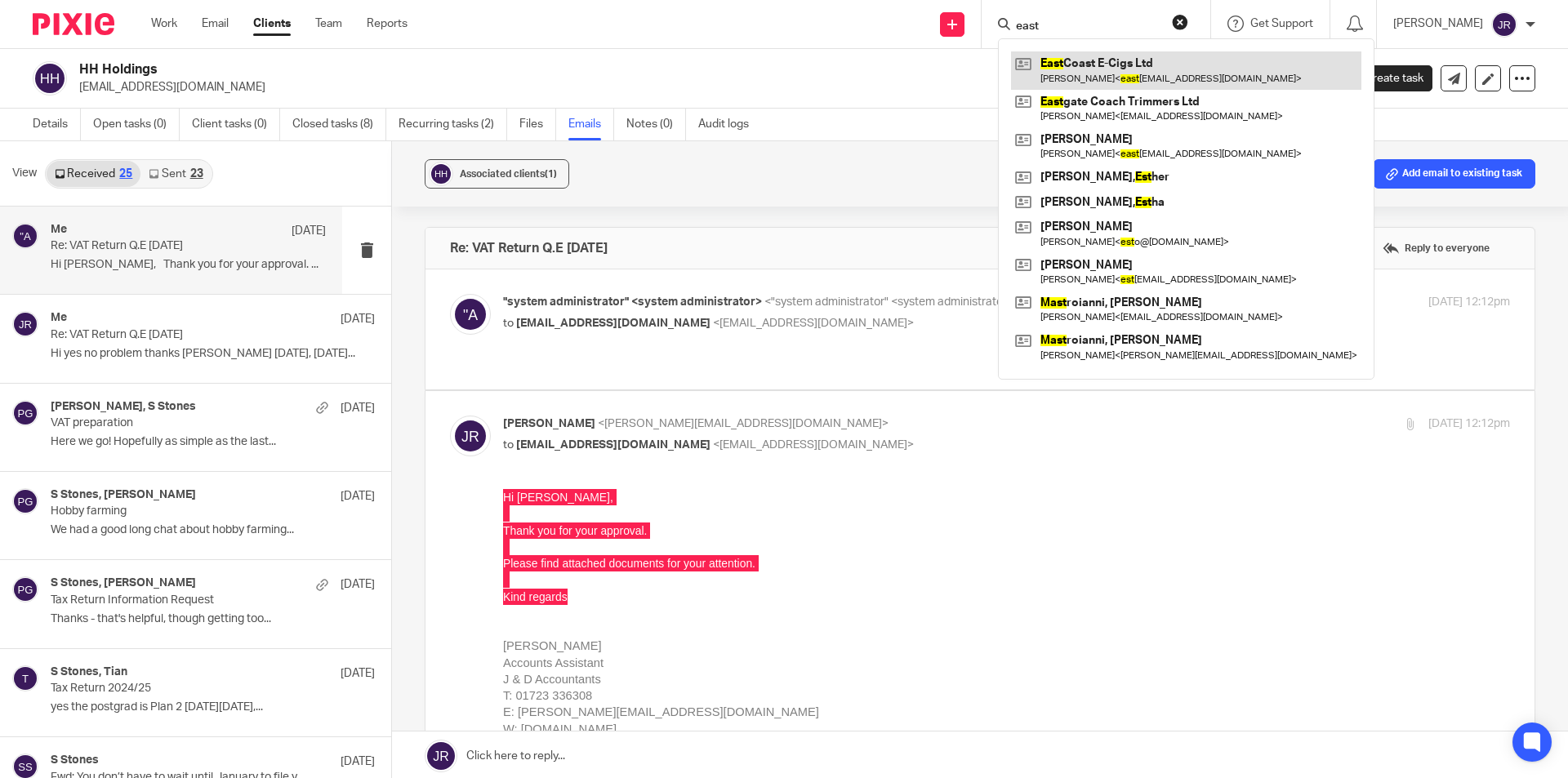
type input "east"
click at [1124, 72] on link at bounding box center [1186, 70] width 350 height 38
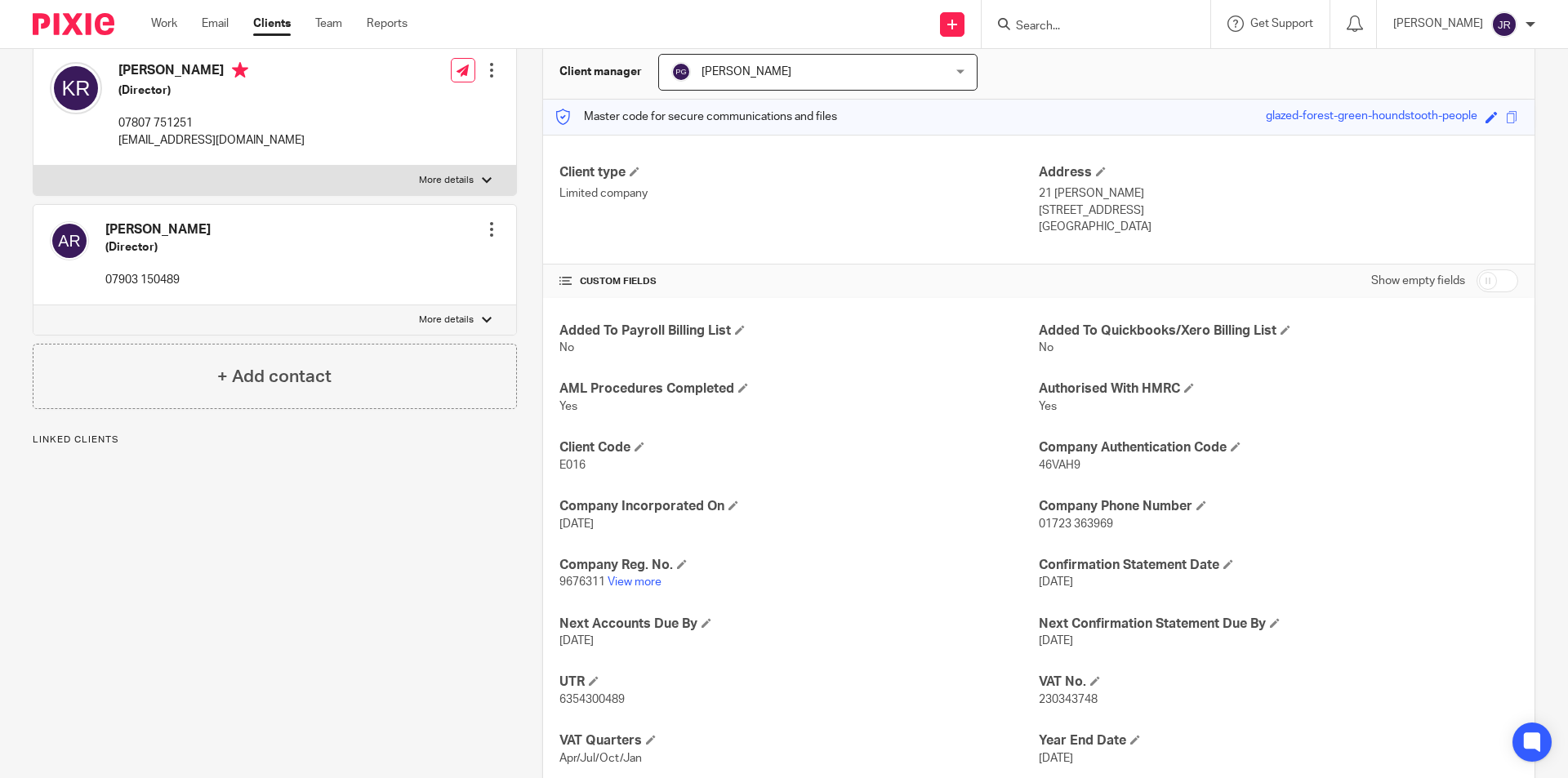
scroll to position [163, 0]
